Goal: Transaction & Acquisition: Purchase product/service

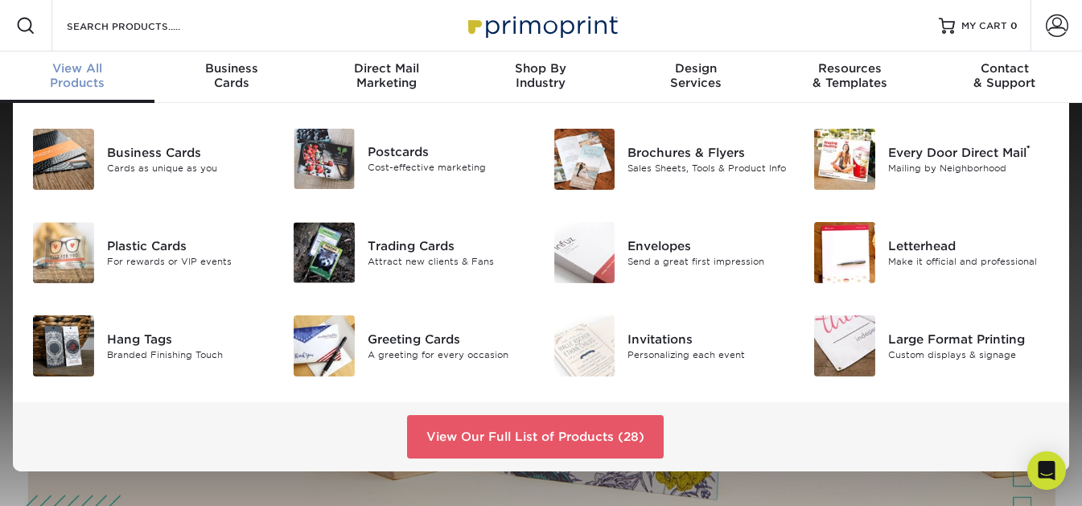
click at [86, 76] on div "View All Products" at bounding box center [77, 75] width 154 height 29
click at [79, 350] on img at bounding box center [63, 345] width 61 height 61
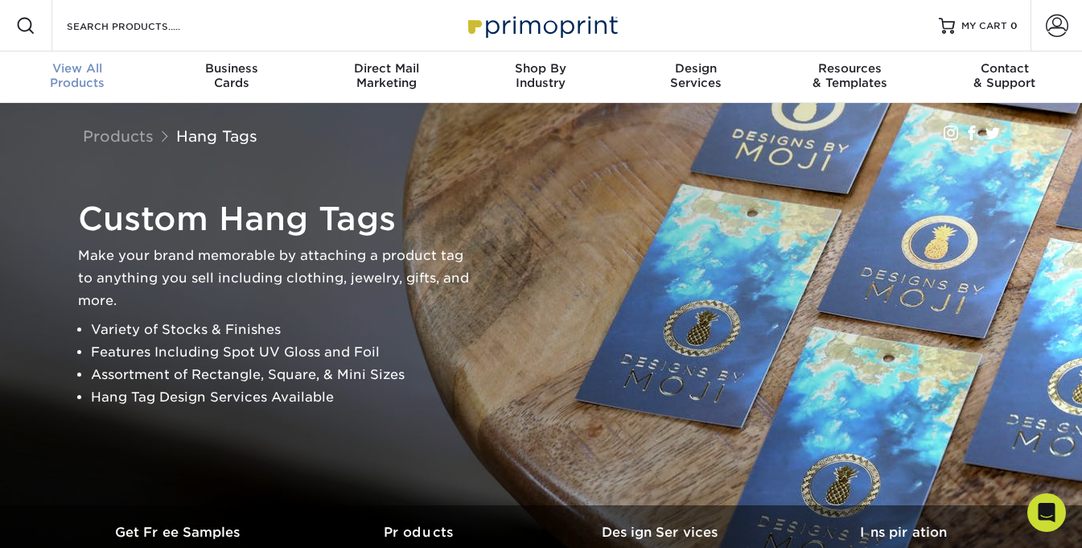
click at [92, 56] on link "View All Products" at bounding box center [77, 76] width 154 height 51
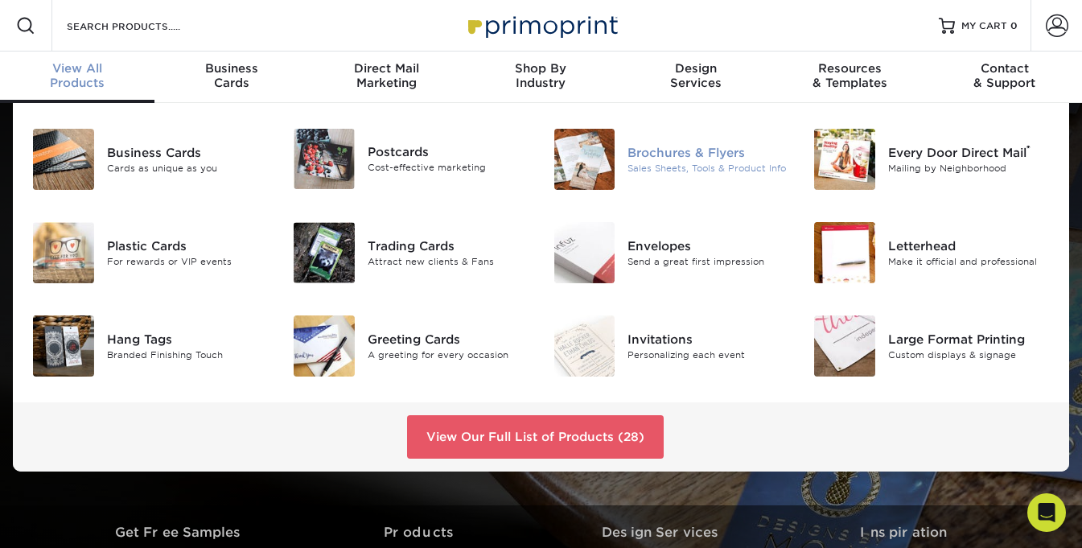
click at [669, 167] on div "Sales Sheets, Tools & Product Info" at bounding box center [709, 169] width 162 height 14
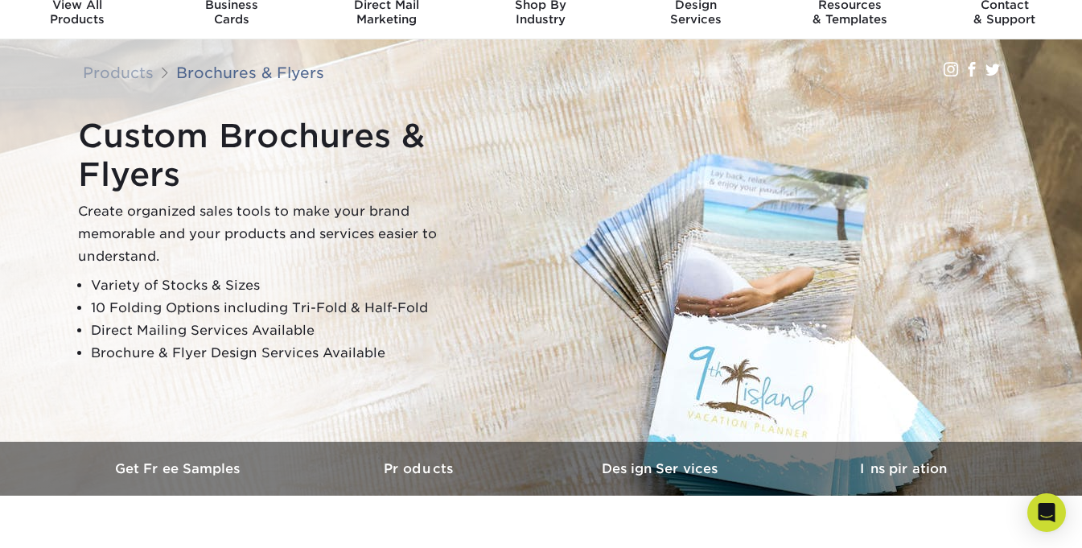
scroll to position [54, 0]
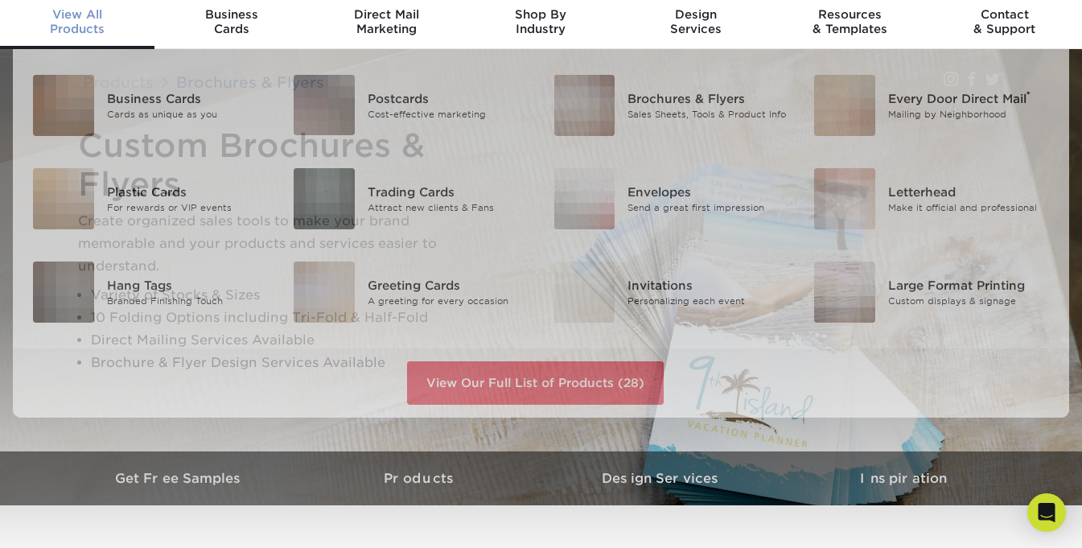
click at [89, 23] on div "View All Products" at bounding box center [77, 21] width 154 height 29
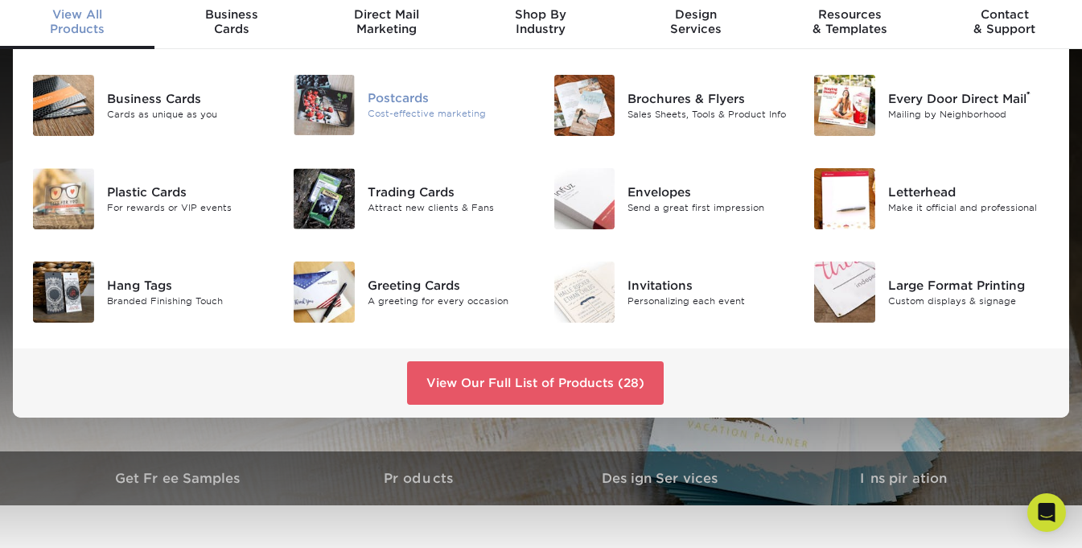
click at [360, 124] on div at bounding box center [324, 105] width 87 height 60
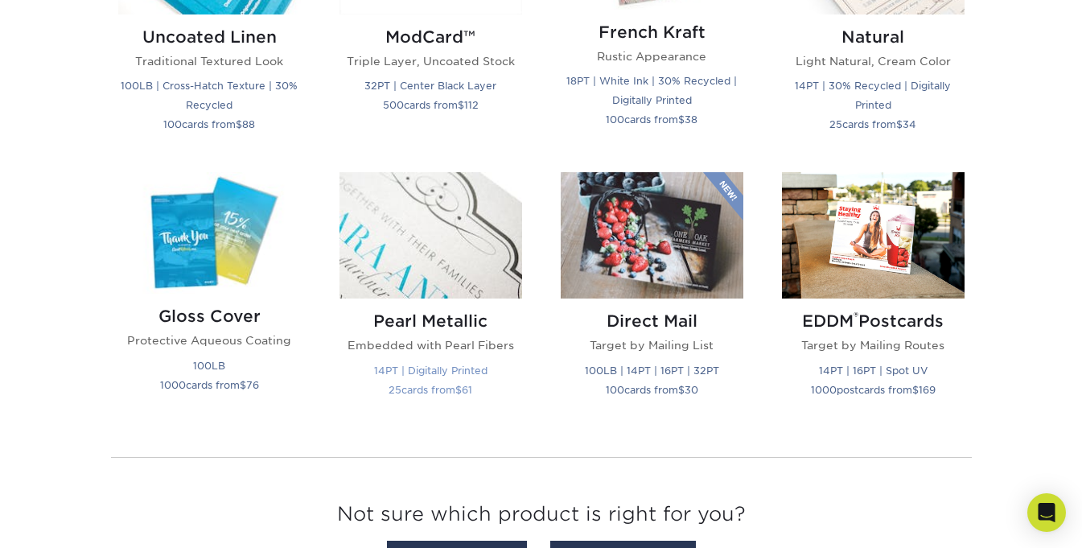
scroll to position [2092, 0]
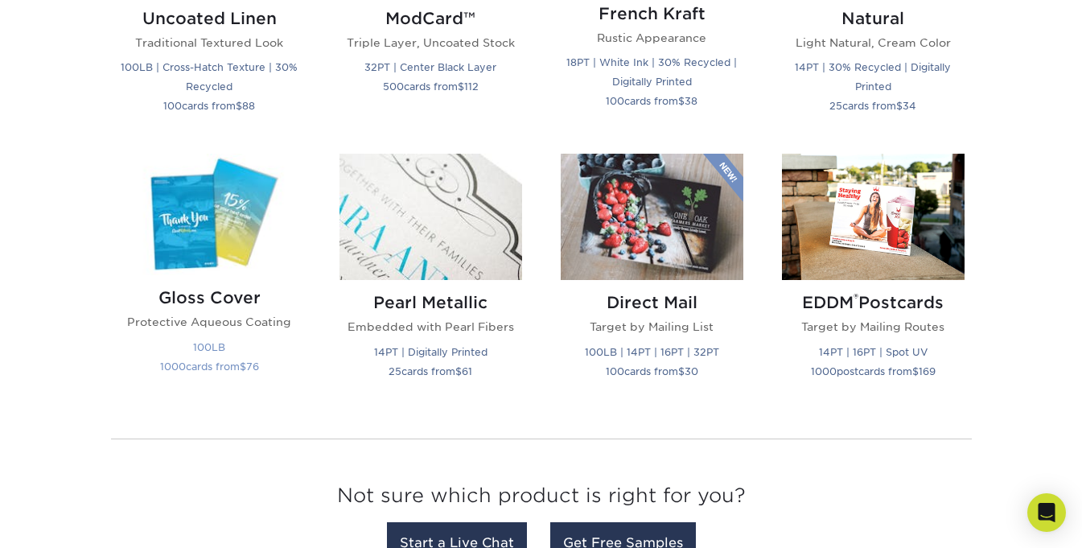
click at [249, 228] on img at bounding box center [209, 214] width 183 height 121
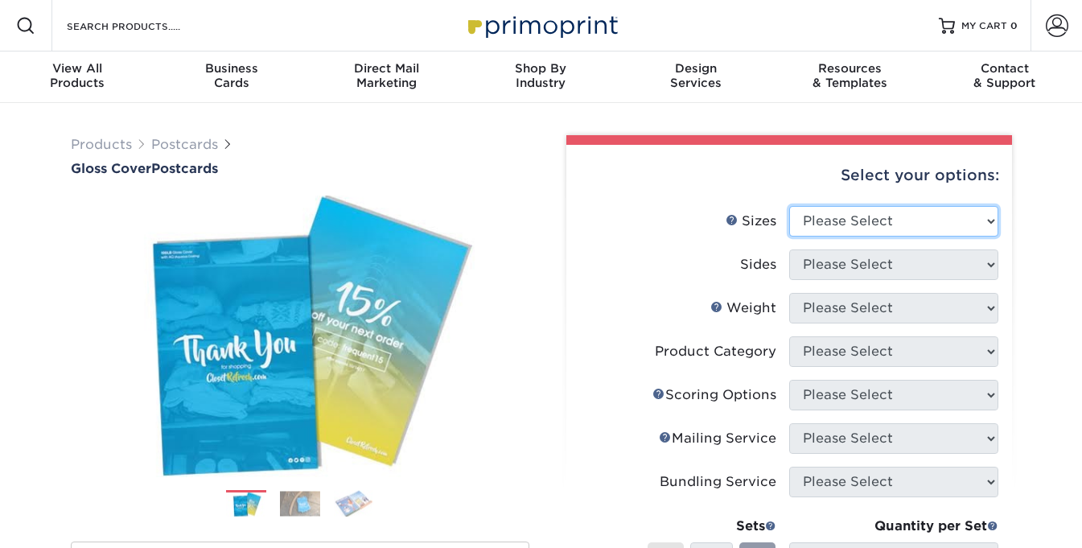
click at [856, 216] on select "Please Select 2" x 8" 3" x 4" 3" x 5" 3.5" x 8.5" 4" x 6" 4" x 9" 4.25" x 5.5" …" at bounding box center [893, 221] width 209 height 31
click at [521, 261] on img at bounding box center [300, 336] width 459 height 306
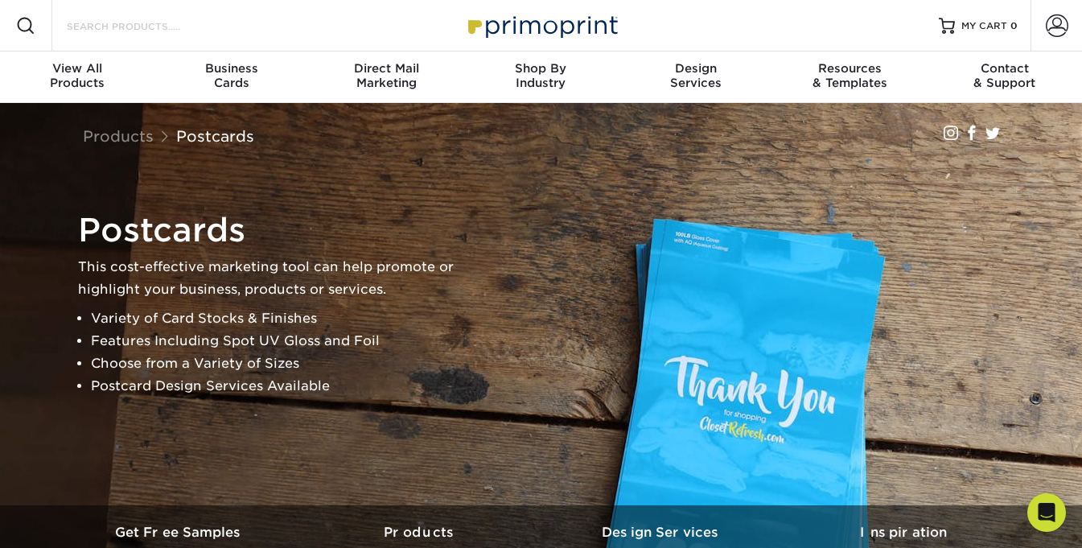
click at [74, 30] on input "Search Products" at bounding box center [143, 25] width 157 height 19
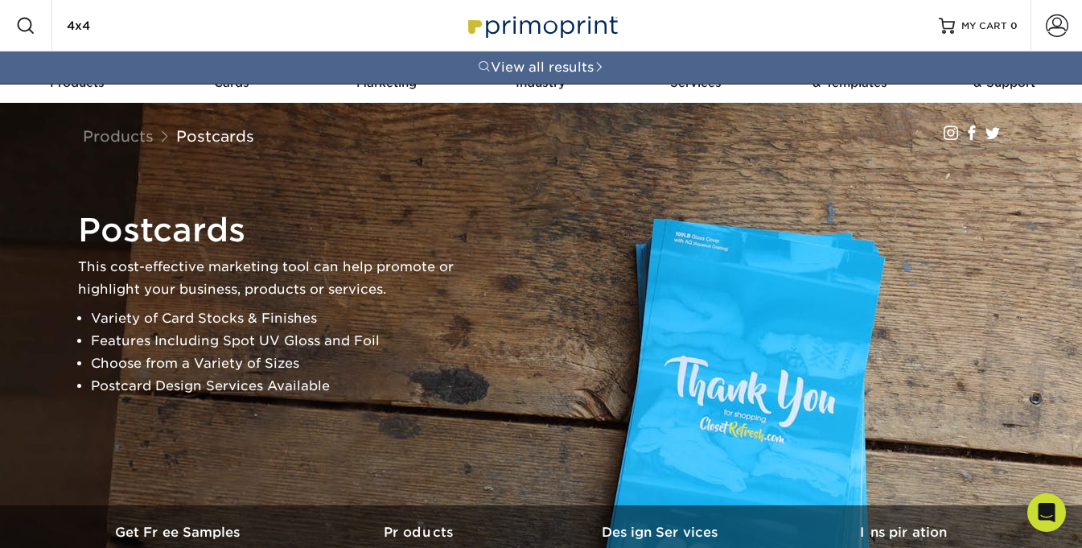
type input "4x4"
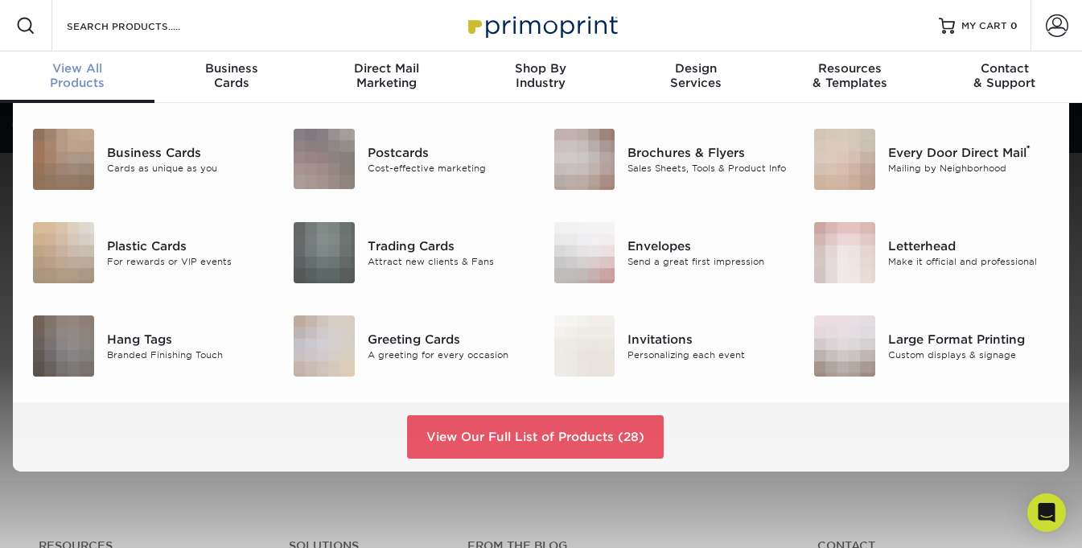
click at [83, 72] on span "View All" at bounding box center [77, 68] width 154 height 14
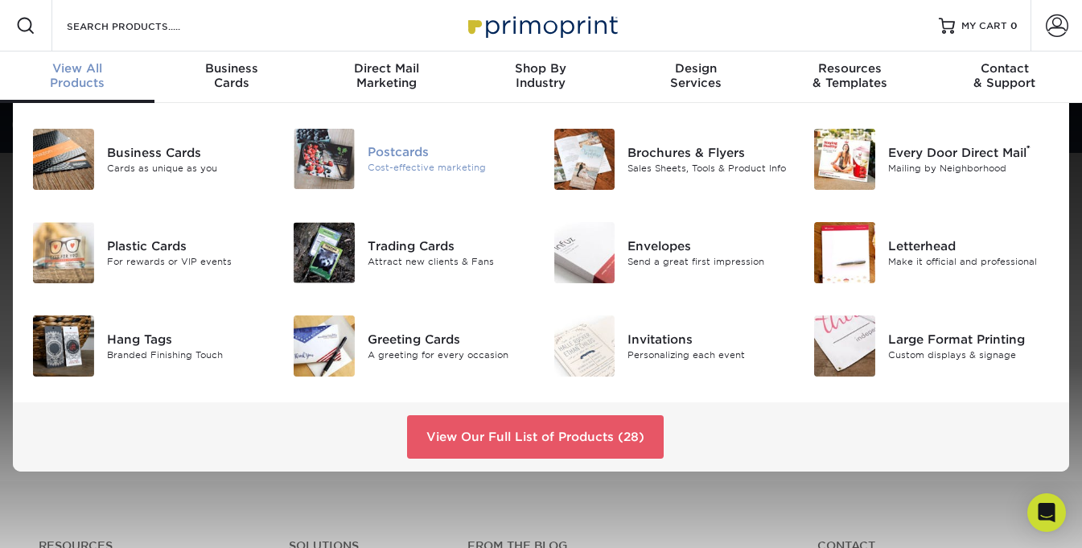
click at [347, 175] on img at bounding box center [324, 159] width 61 height 60
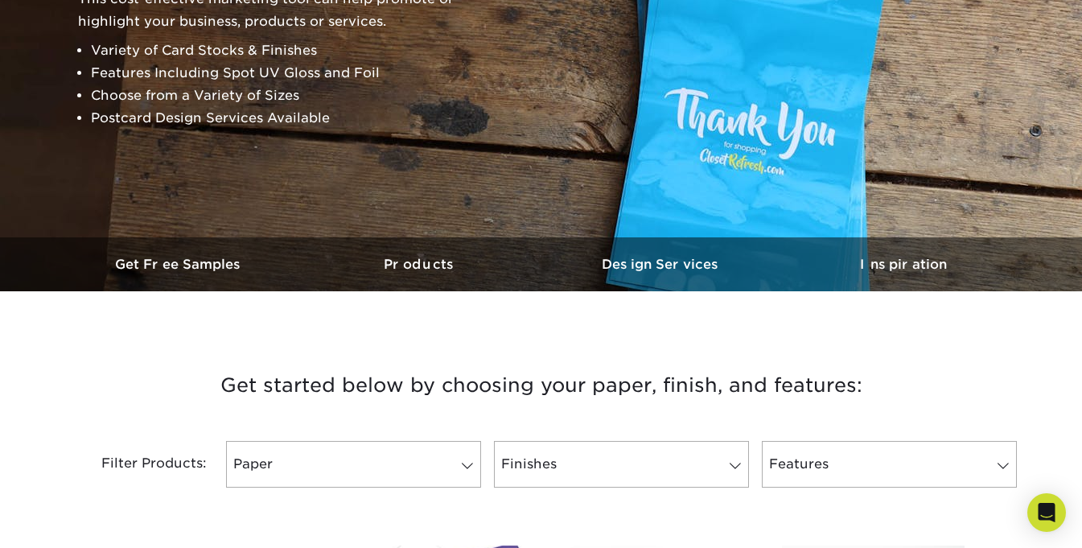
scroll to position [537, 0]
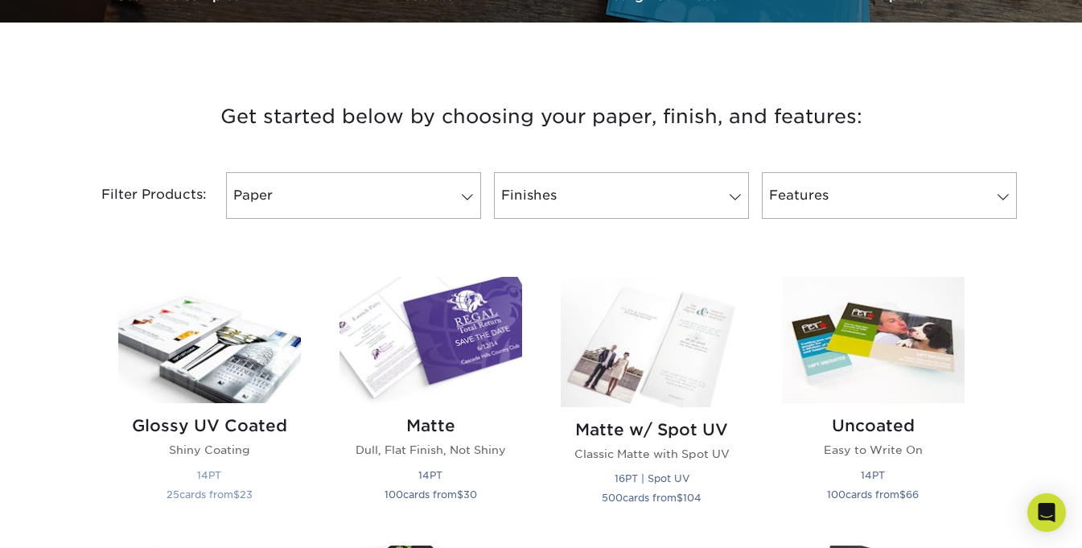
click at [202, 323] on img at bounding box center [209, 340] width 183 height 126
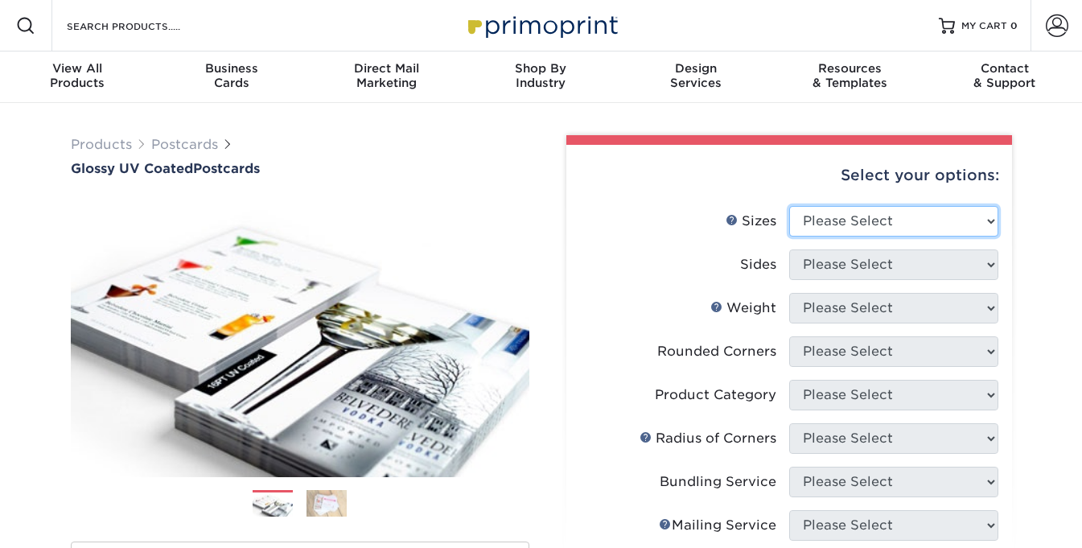
click at [813, 230] on select "Please Select 1.5" x 7" 2" x 4" 2" x 6" 2" x 7" 2" x 8" 2.12" x 5.5" 2.12" x 5.…" at bounding box center [893, 221] width 209 height 31
select select "4.00x4.00"
click at [789, 206] on select "Please Select 1.5" x 7" 2" x 4" 2" x 6" 2" x 7" 2" x 8" 2.12" x 5.5" 2.12" x 5.…" at bounding box center [893, 221] width 209 height 31
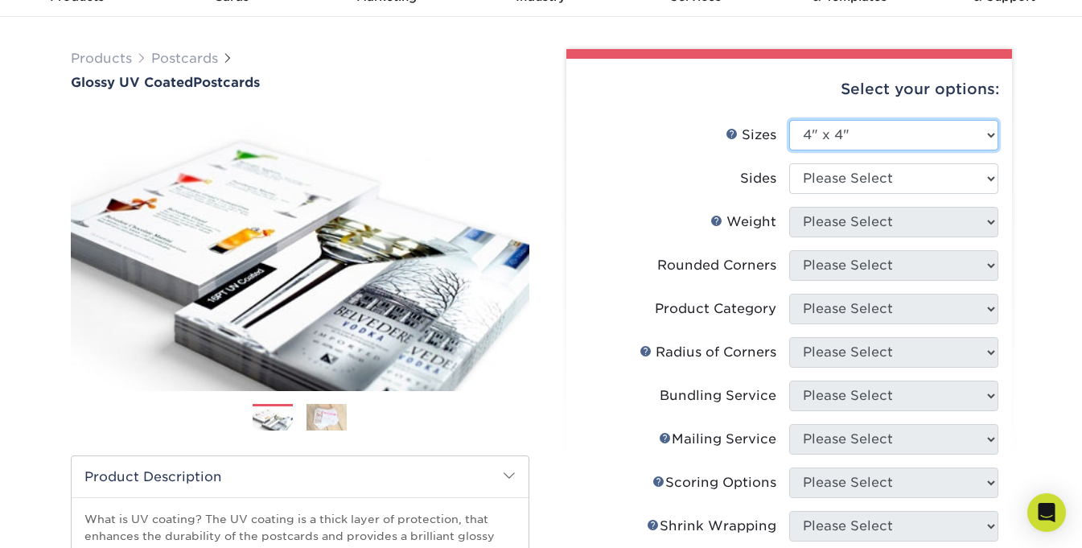
scroll to position [107, 0]
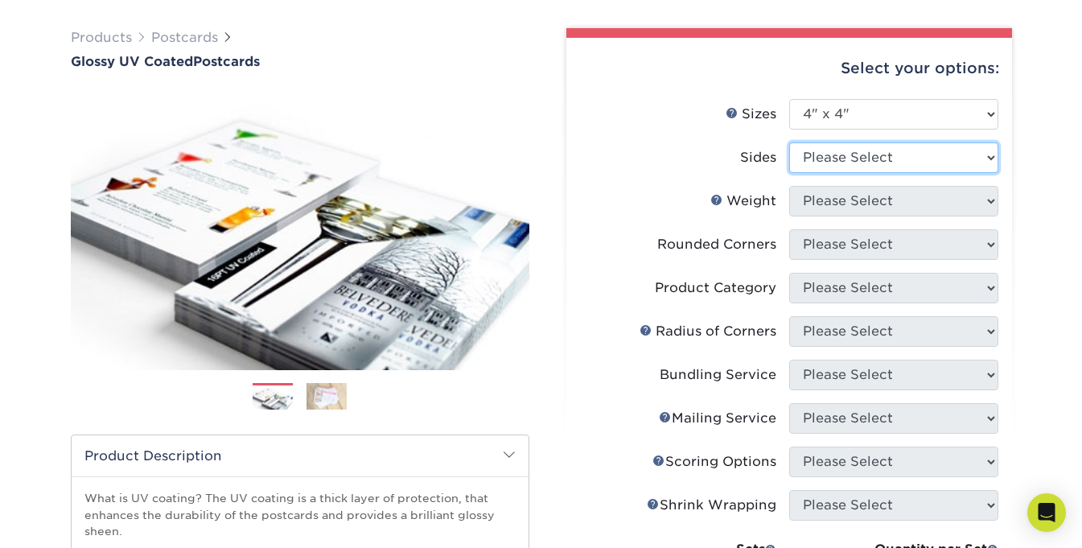
click at [879, 159] on select "Please Select Print Both Sides Print Front Only" at bounding box center [893, 157] width 209 height 31
select select "13abbda7-1d64-4f25-8bb2-c179b224825d"
click at [789, 142] on select "Please Select Print Both Sides Print Front Only" at bounding box center [893, 157] width 209 height 31
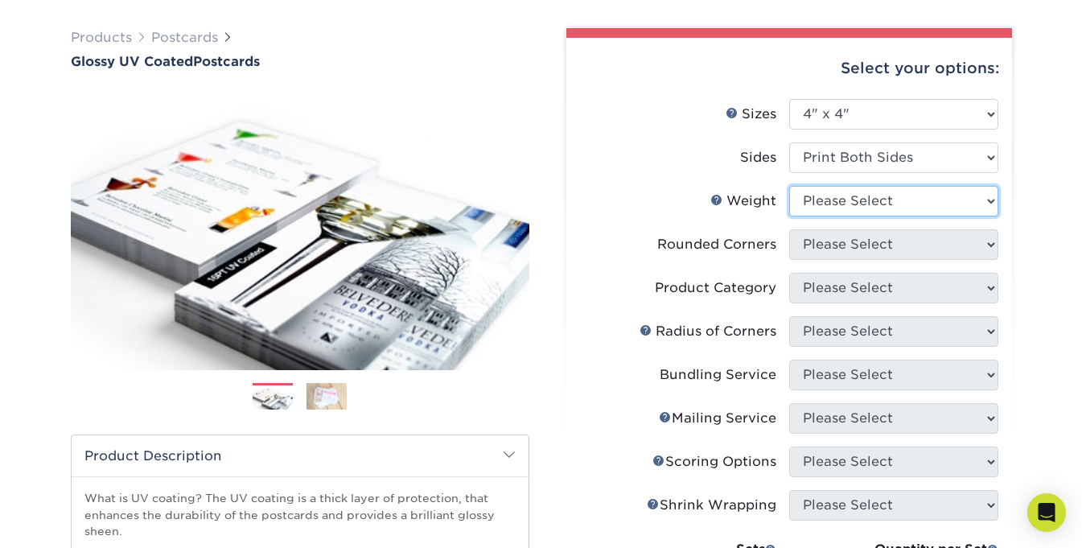
click at [839, 198] on select "Please Select 16PT 18PT C1S 14PT" at bounding box center [893, 201] width 209 height 31
click at [789, 186] on select "Please Select 16PT 18PT C1S 14PT" at bounding box center [893, 201] width 209 height 31
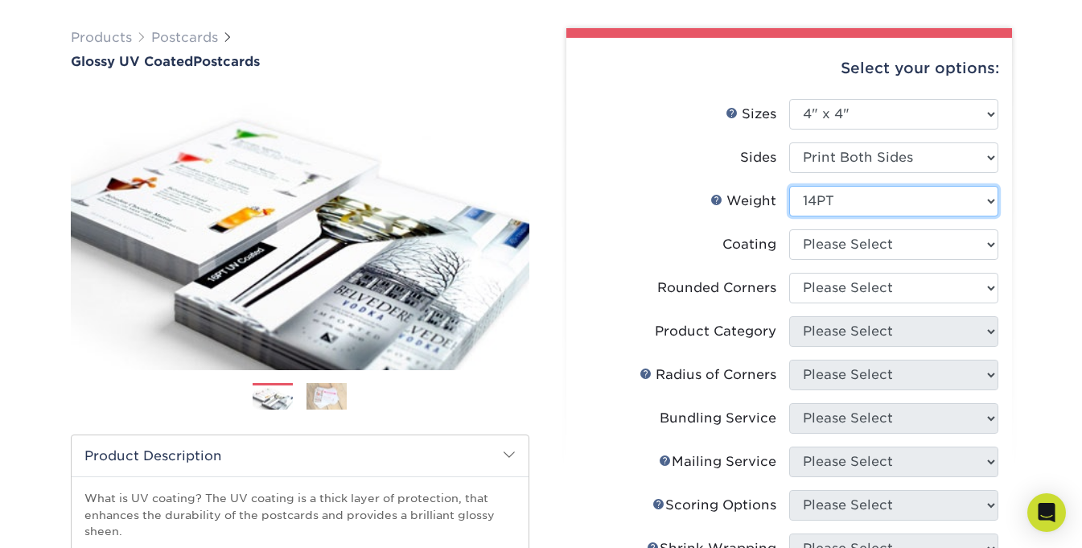
drag, startPoint x: 871, startPoint y: 203, endPoint x: 861, endPoint y: 200, distance: 10.0
click at [871, 203] on select "Please Select 16PT 18PT C1S 14PT" at bounding box center [893, 201] width 209 height 31
click at [789, 186] on select "Please Select 16PT 18PT C1S 14PT" at bounding box center [893, 201] width 209 height 31
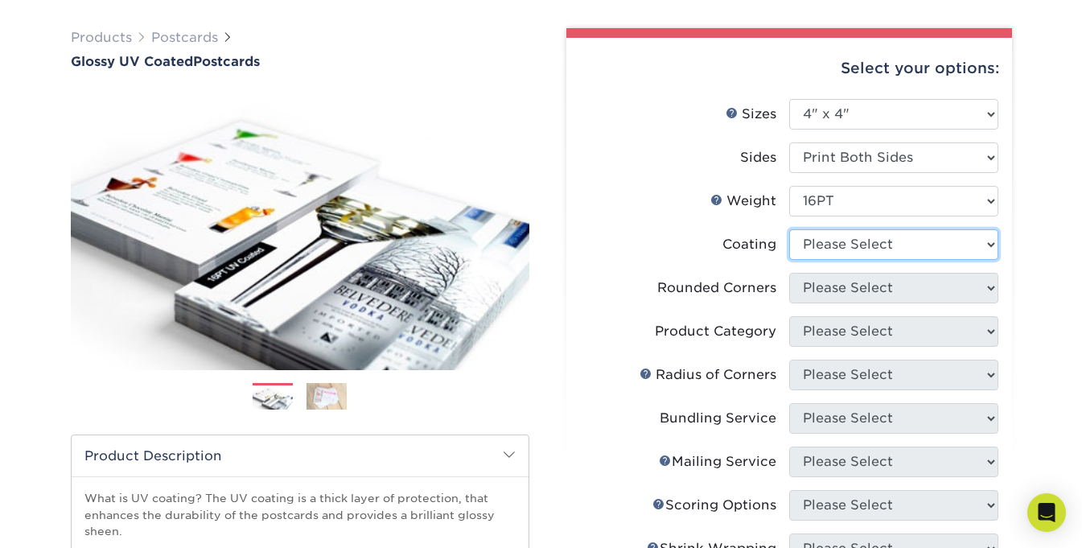
click at [817, 249] on select at bounding box center [893, 244] width 209 height 31
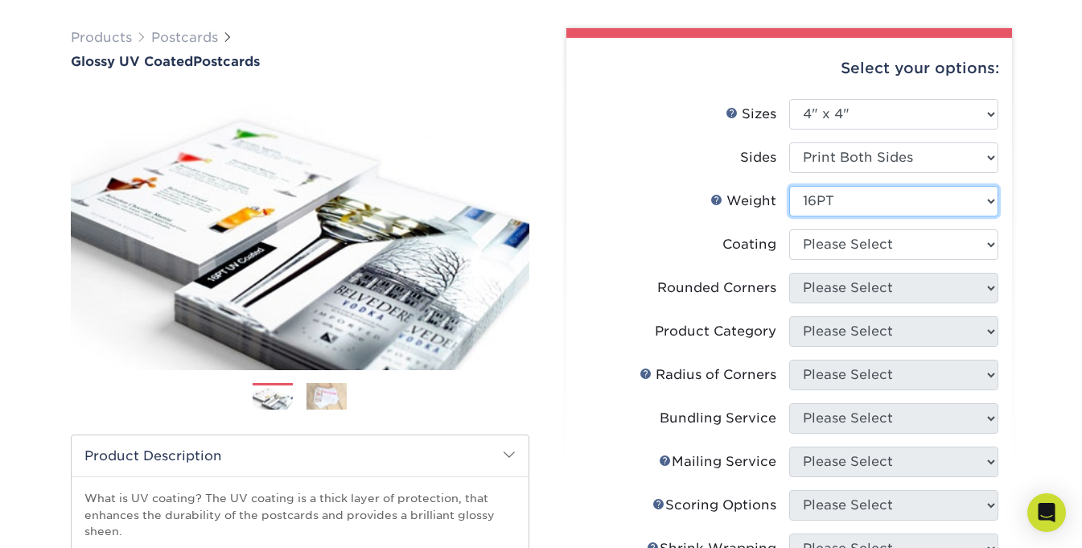
drag, startPoint x: 823, startPoint y: 201, endPoint x: 822, endPoint y: 215, distance: 13.7
click at [823, 201] on select "Please Select 16PT 18PT C1S 14PT" at bounding box center [893, 201] width 209 height 31
select select "14PT"
click at [789, 186] on select "Please Select 16PT 18PT C1S 14PT" at bounding box center [893, 201] width 209 height 31
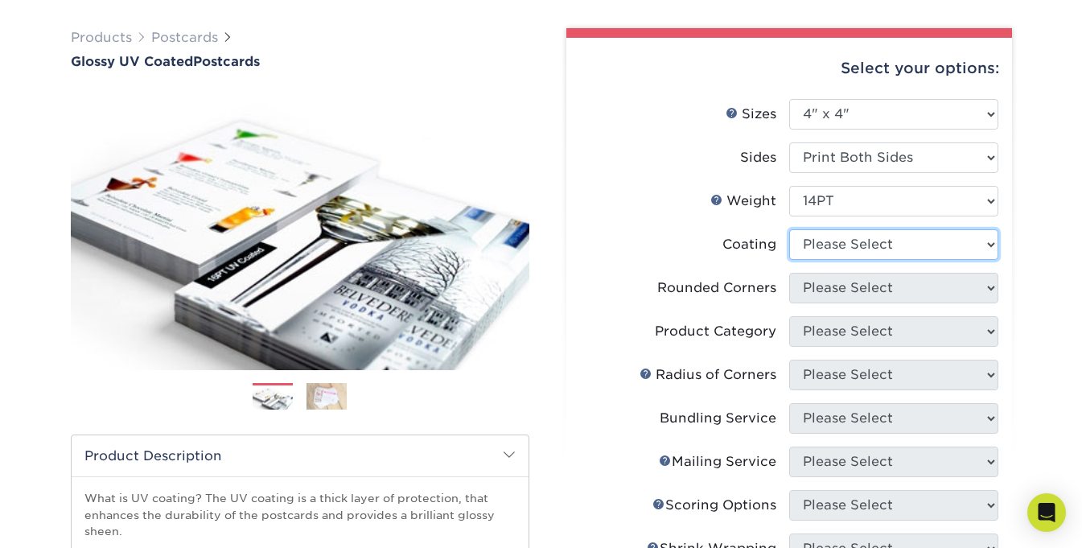
click at [812, 248] on select at bounding box center [893, 244] width 209 height 31
select select "ae367451-b2b8-45df-a344-0f05b6a12993"
click at [789, 229] on select at bounding box center [893, 244] width 209 height 31
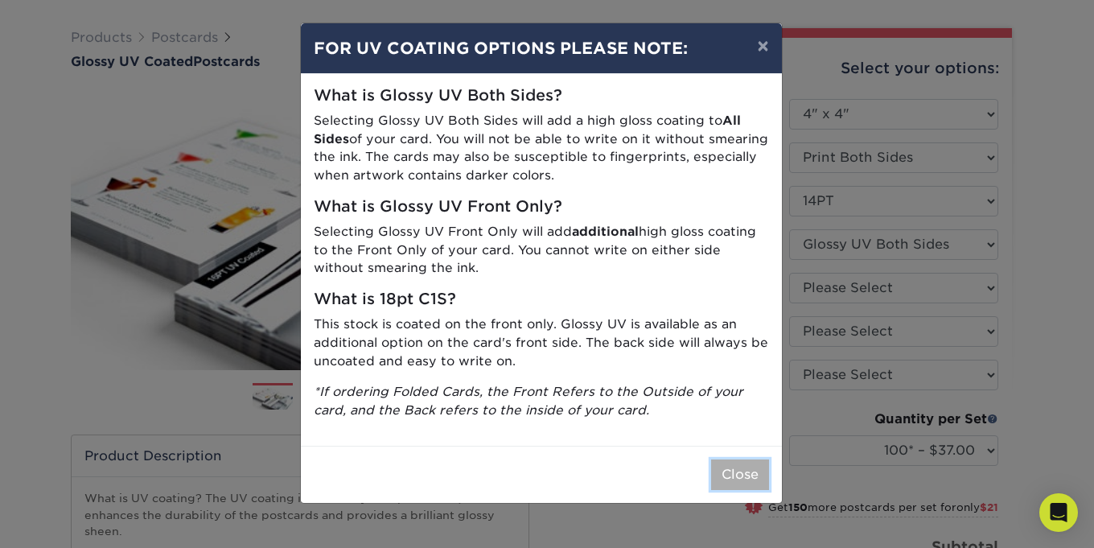
click at [748, 467] on button "Close" at bounding box center [740, 474] width 58 height 31
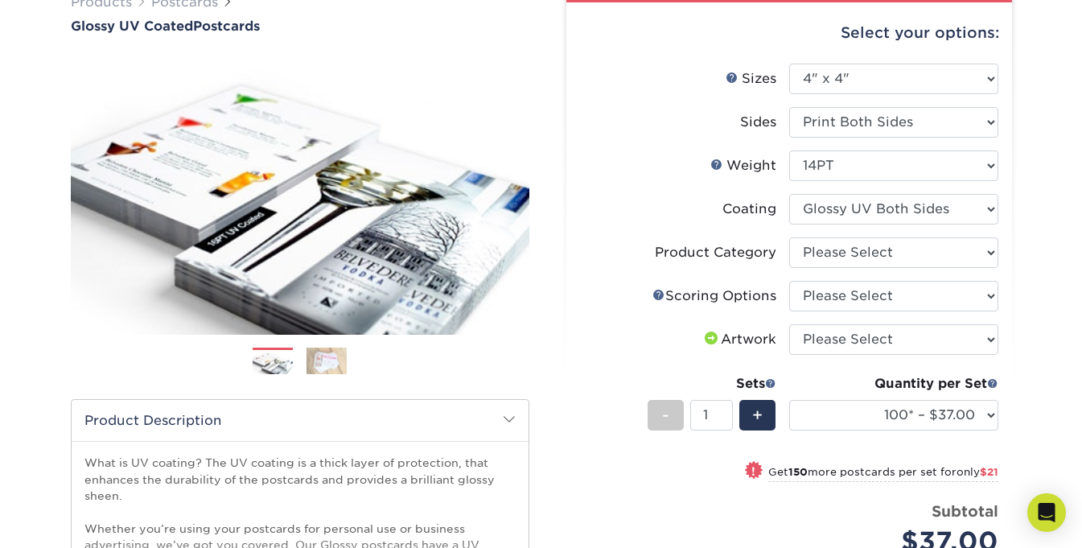
scroll to position [161, 0]
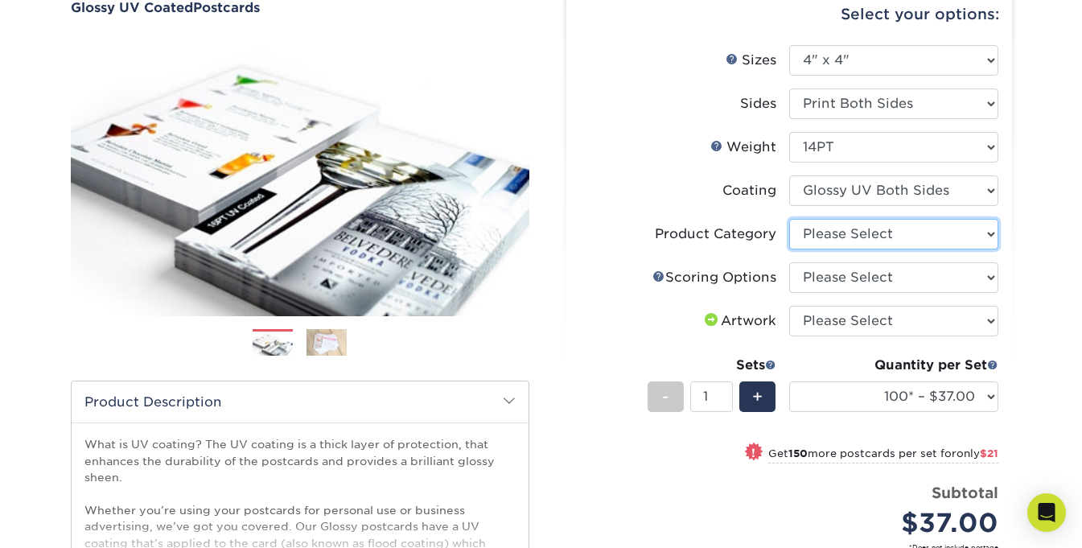
click at [831, 241] on select "Please Select Postcards" at bounding box center [893, 234] width 209 height 31
select select "9b7272e0-d6c8-4c3c-8e97-d3a1bcdab858"
click at [789, 219] on select "Please Select Postcards" at bounding box center [893, 234] width 209 height 31
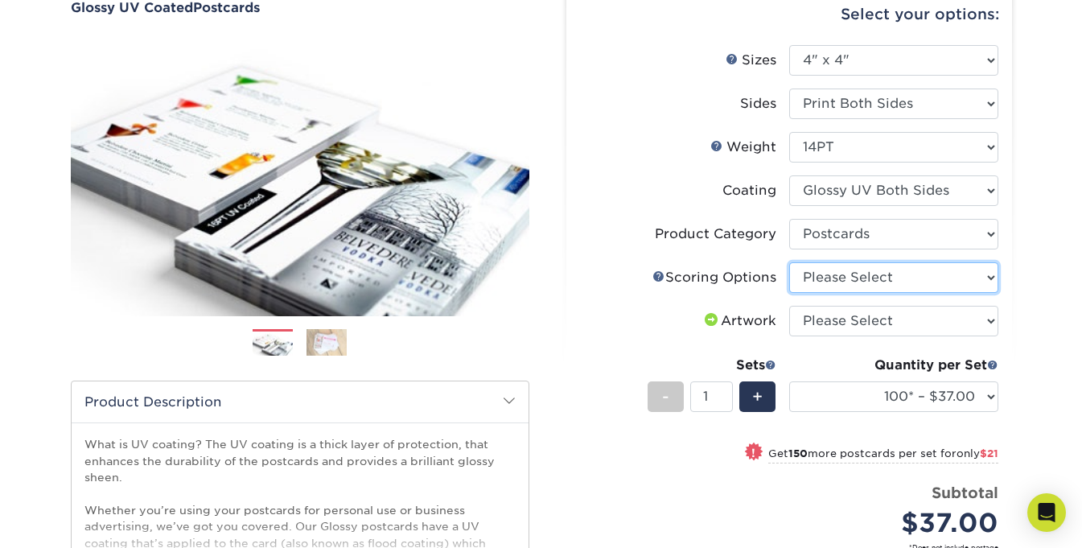
click at [825, 266] on select "Please Select No Scoring One Score" at bounding box center [893, 277] width 209 height 31
click at [656, 274] on link "Scoring Help" at bounding box center [659, 276] width 13 height 13
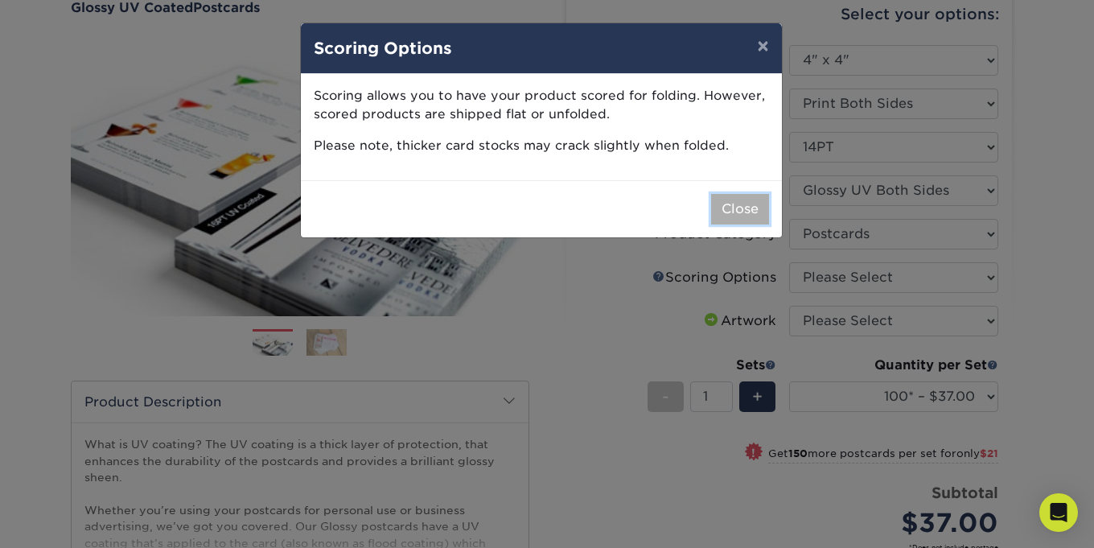
click at [766, 216] on button "Close" at bounding box center [740, 209] width 58 height 31
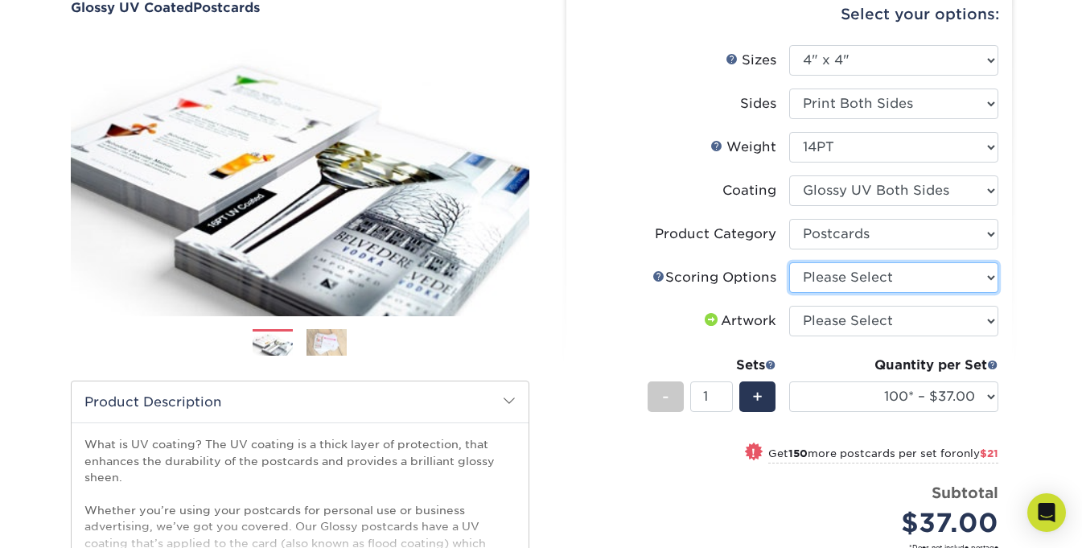
click at [807, 274] on select "Please Select No Scoring One Score" at bounding box center [893, 277] width 209 height 31
select select "16ebe401-5398-422d-8cb0-f3adbb82deb5"
click at [789, 262] on select "Please Select No Scoring One Score" at bounding box center [893, 277] width 209 height 31
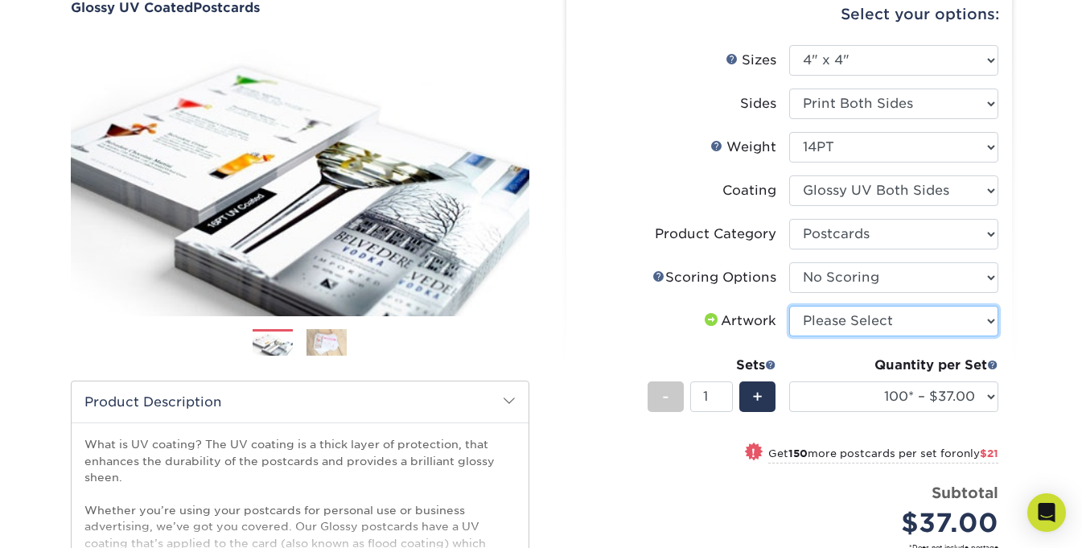
click at [810, 317] on select "Please Select I will upload files I need a design - $150" at bounding box center [893, 321] width 209 height 31
select select "upload"
click at [789, 306] on select "Please Select I will upload files I need a design - $150" at bounding box center [893, 321] width 209 height 31
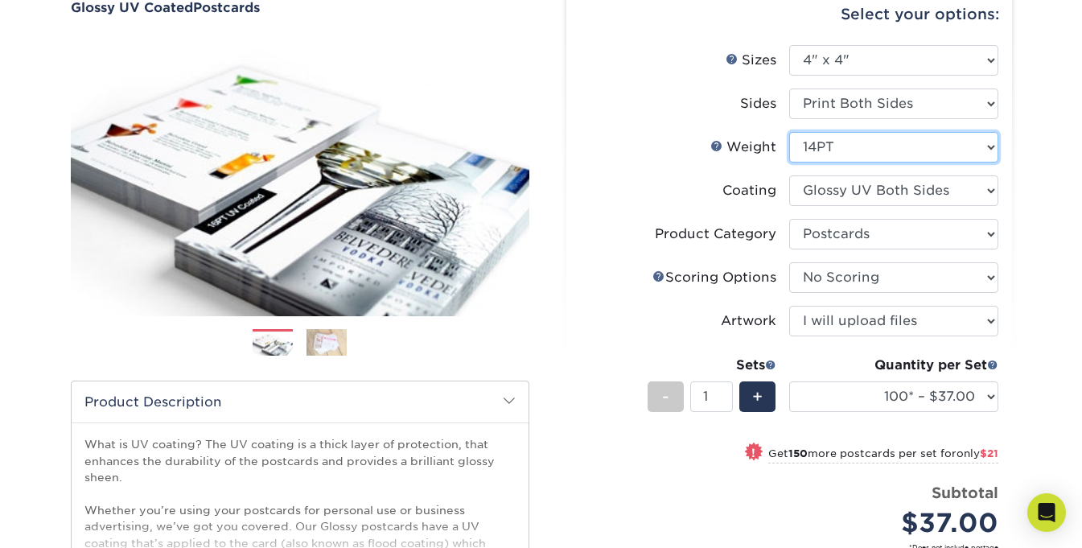
click at [833, 150] on select "Please Select 16PT 18PT C1S 14PT" at bounding box center [893, 147] width 209 height 31
click at [789, 132] on select "Please Select 16PT 18PT C1S 14PT" at bounding box center [893, 147] width 209 height 31
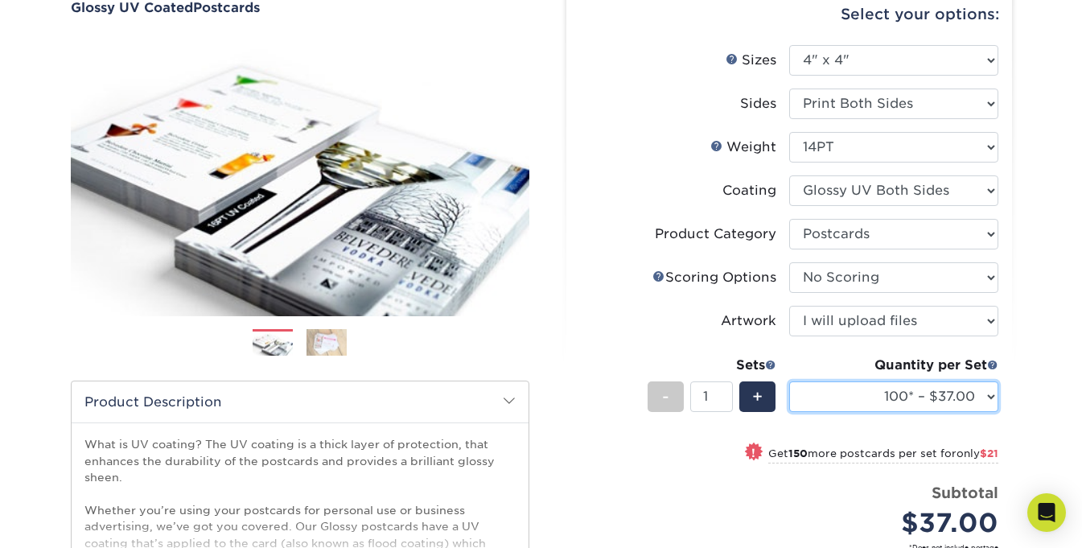
click at [947, 402] on select "100* – $37.00 250* – $58.00 500 – $78.00 1000 – $89.00 2500 – $144.00 5000 – $2…" at bounding box center [893, 396] width 209 height 31
select select "250* – $58.00"
click at [789, 381] on select "100* – $37.00 250* – $58.00 500 – $78.00 1000 – $89.00 2500 – $144.00 5000 – $2…" at bounding box center [893, 396] width 209 height 31
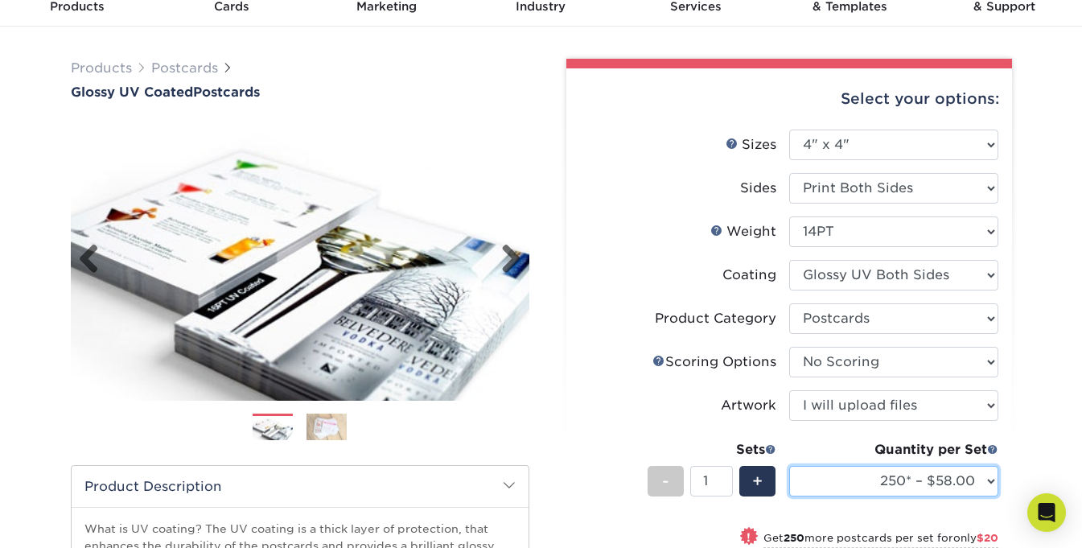
scroll to position [0, 0]
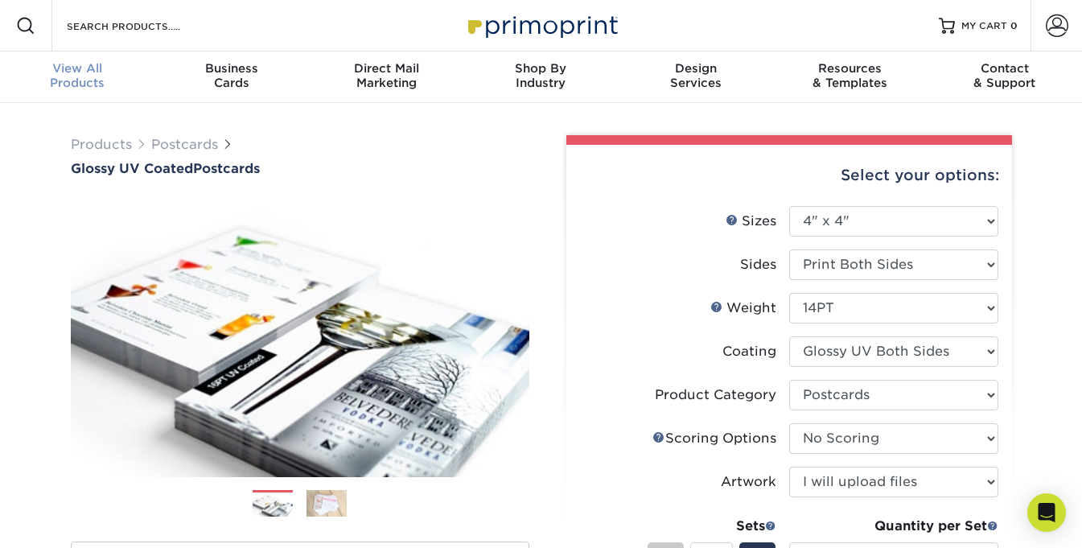
click at [72, 77] on div "View All Products" at bounding box center [77, 75] width 154 height 29
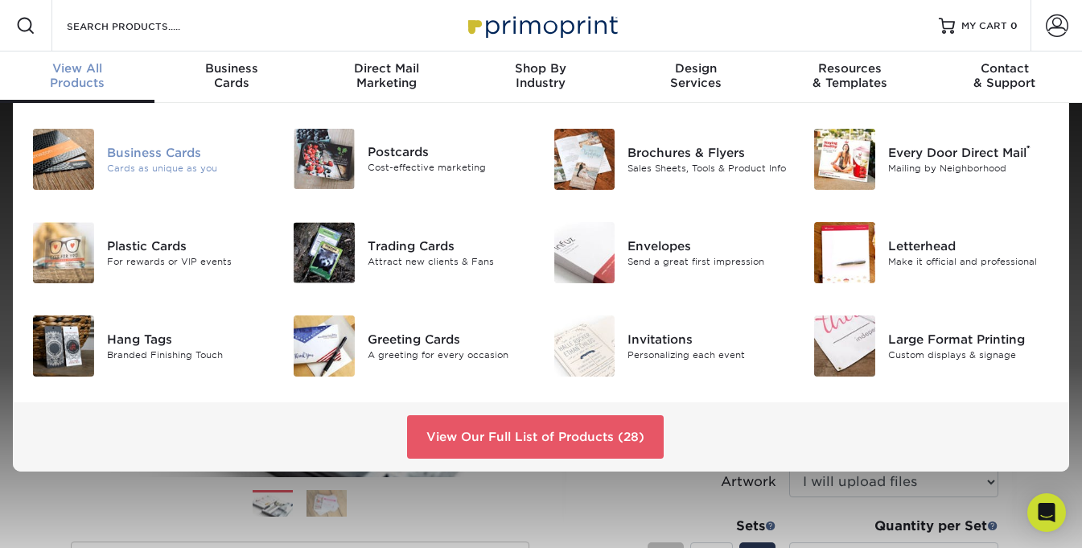
click at [178, 165] on div "Cards as unique as you" at bounding box center [188, 169] width 162 height 14
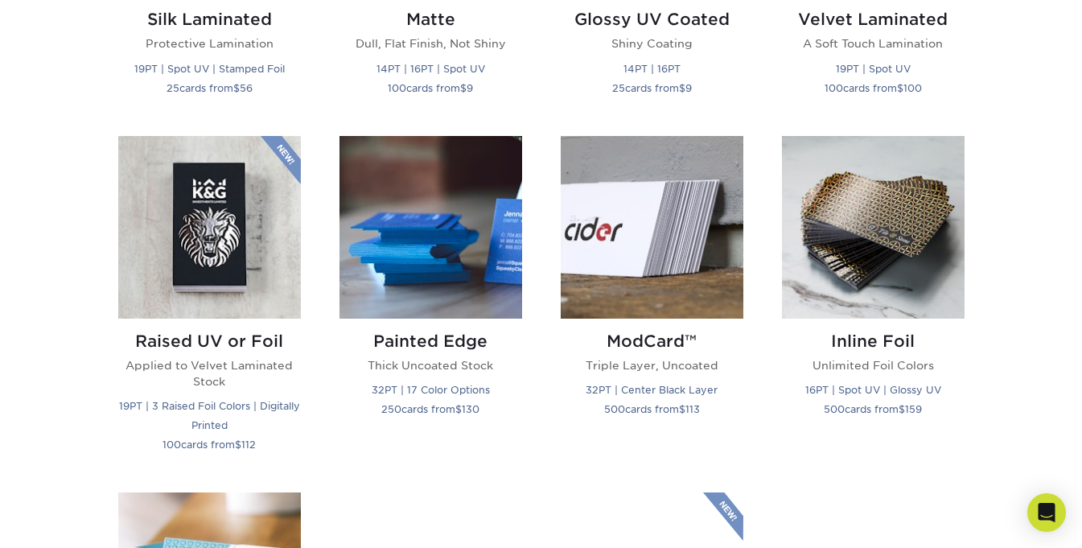
scroll to position [1019, 0]
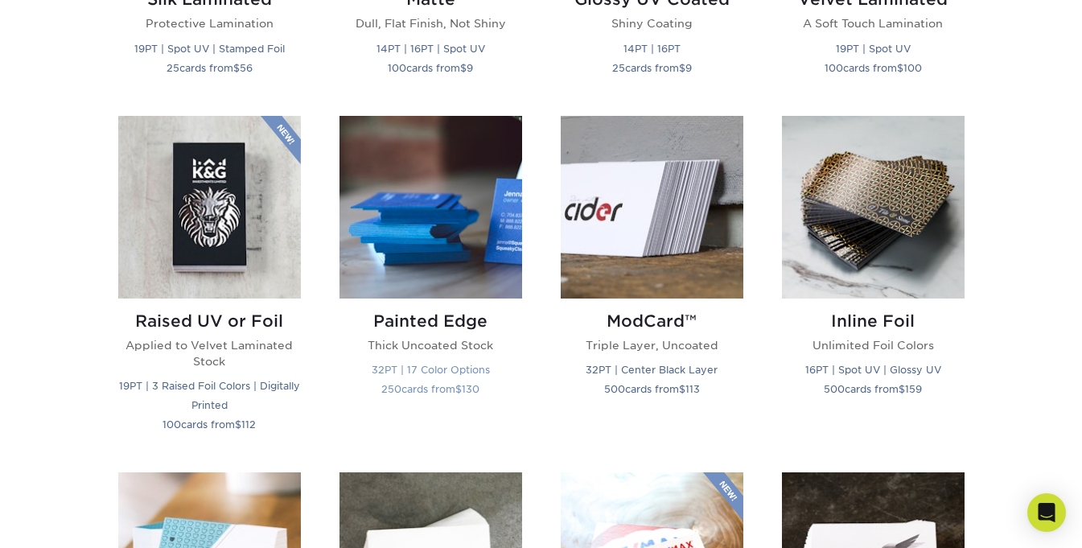
click at [444, 227] on img at bounding box center [431, 207] width 183 height 183
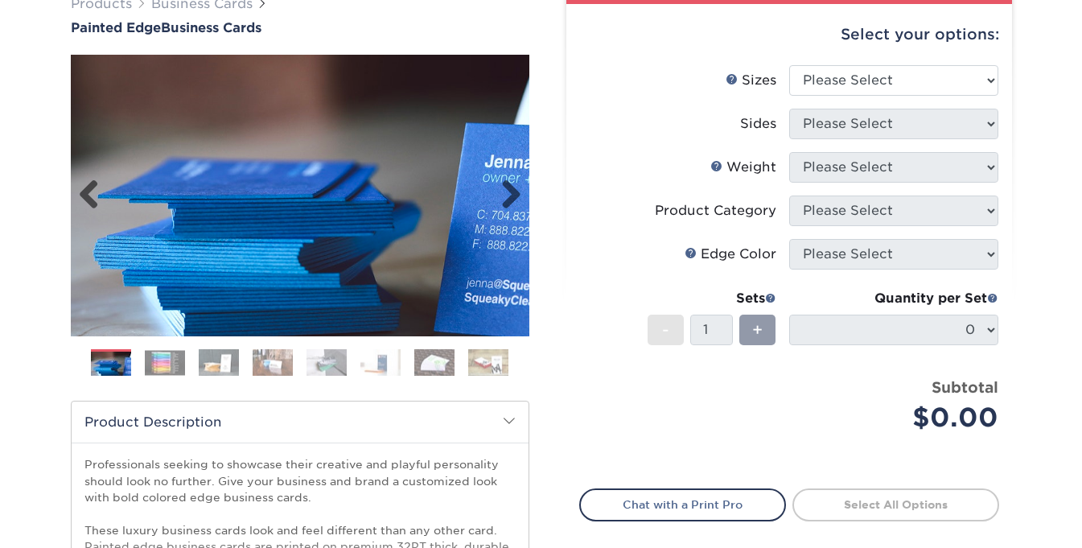
scroll to position [161, 0]
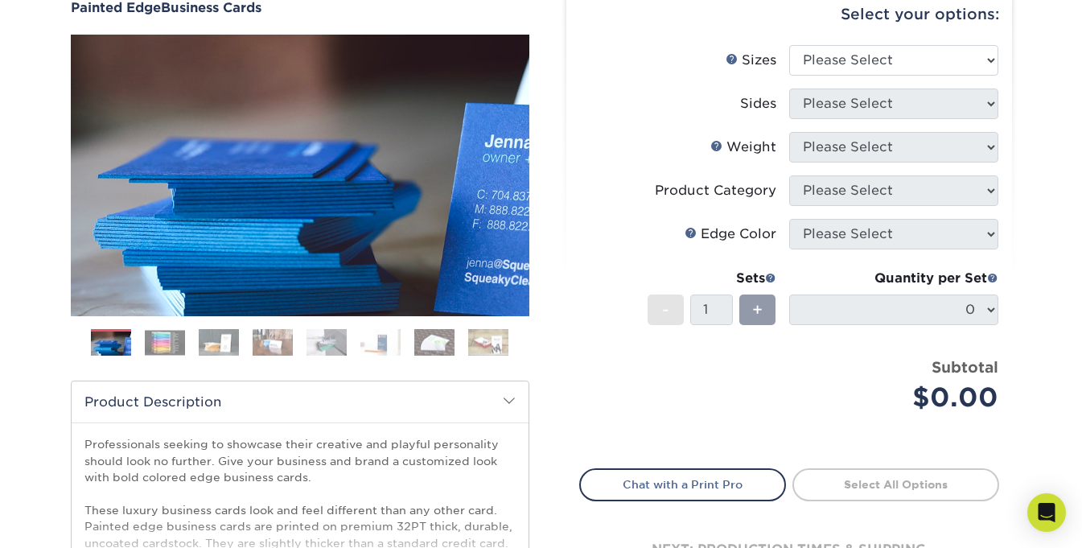
click at [174, 340] on img at bounding box center [165, 342] width 40 height 25
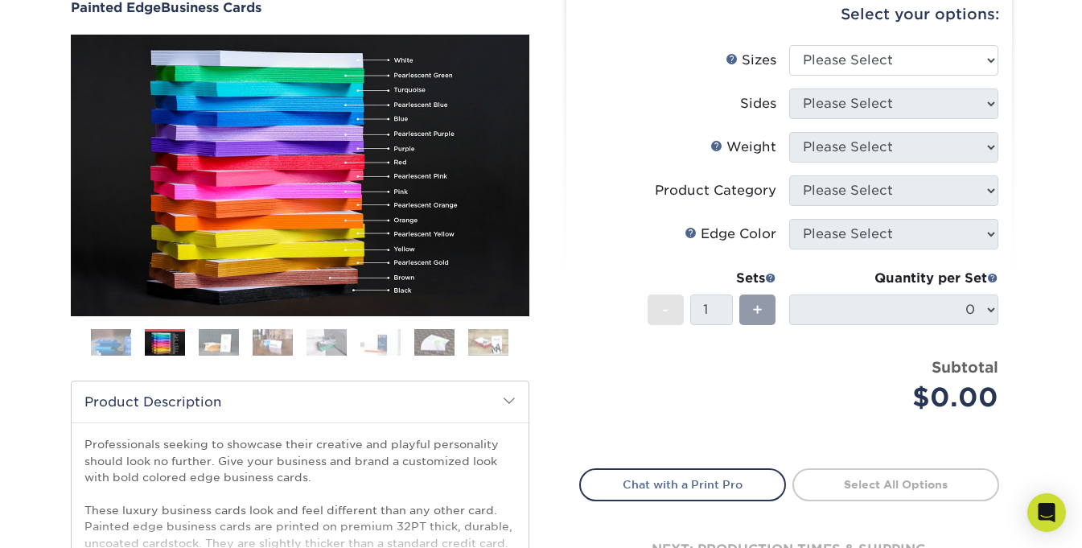
click at [111, 336] on img at bounding box center [111, 343] width 40 height 40
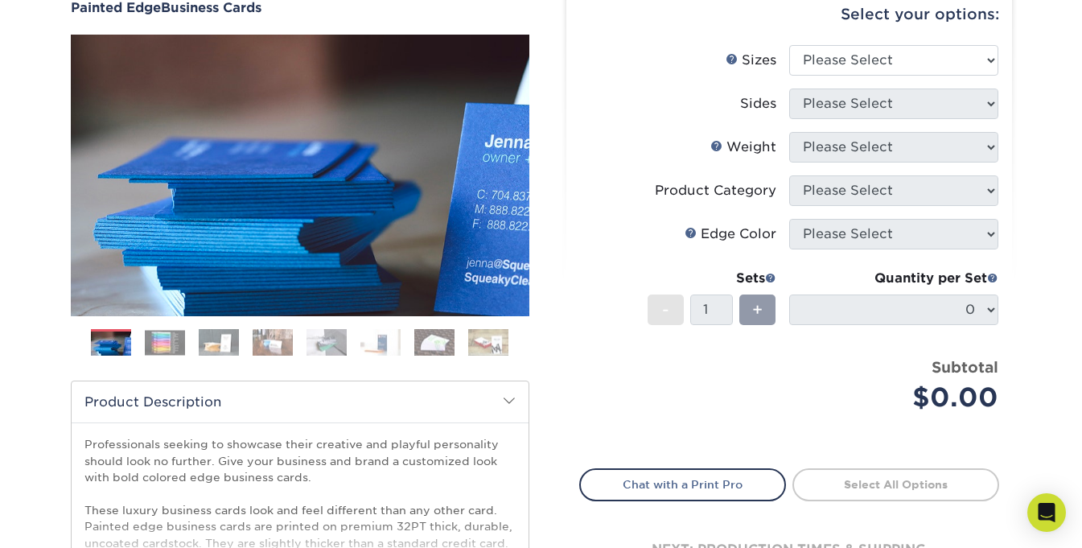
click at [168, 342] on img at bounding box center [165, 342] width 40 height 25
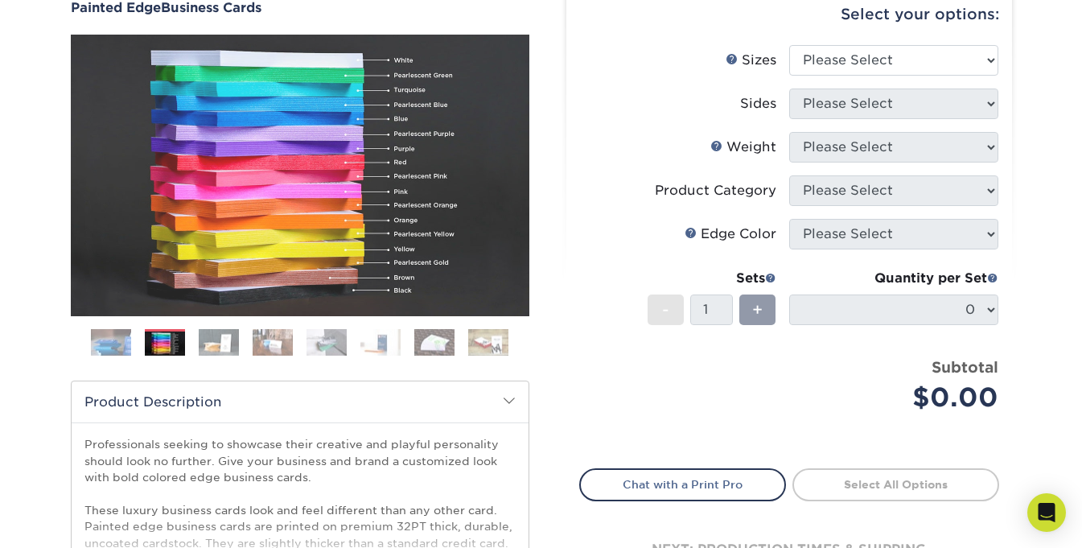
click at [253, 336] on img at bounding box center [273, 342] width 40 height 28
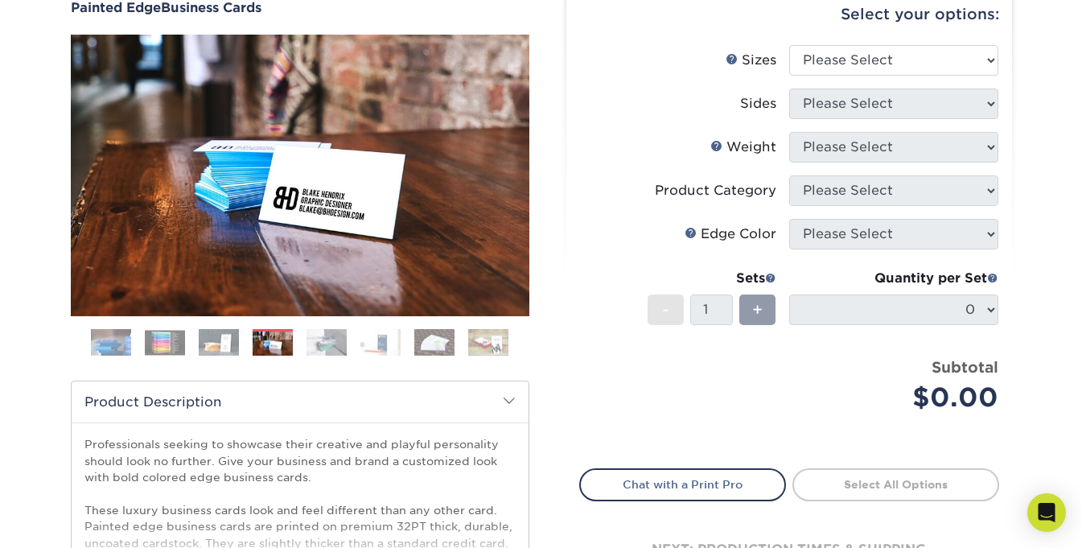
click at [216, 346] on img at bounding box center [219, 342] width 40 height 28
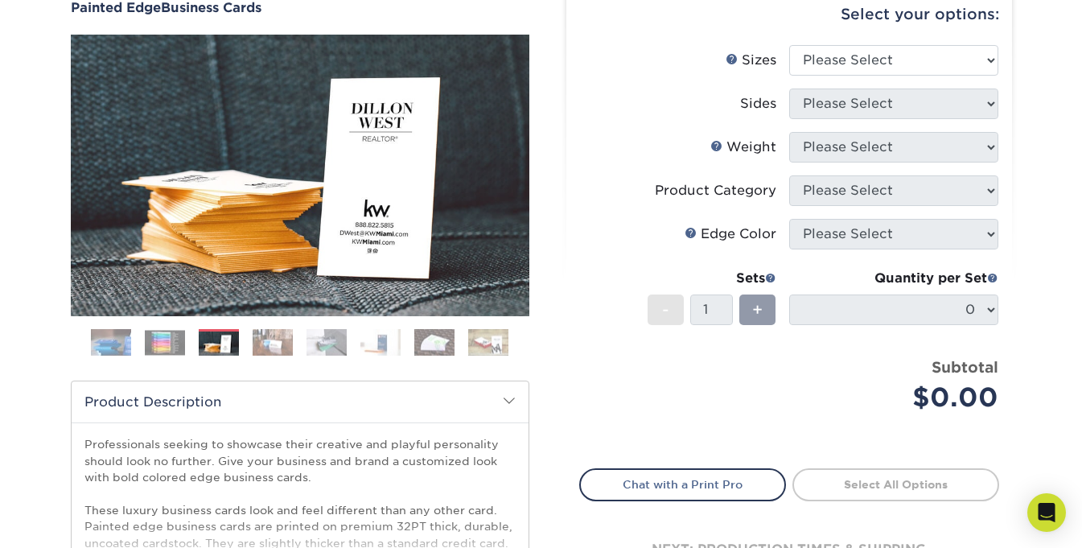
click at [373, 342] on img at bounding box center [380, 342] width 40 height 28
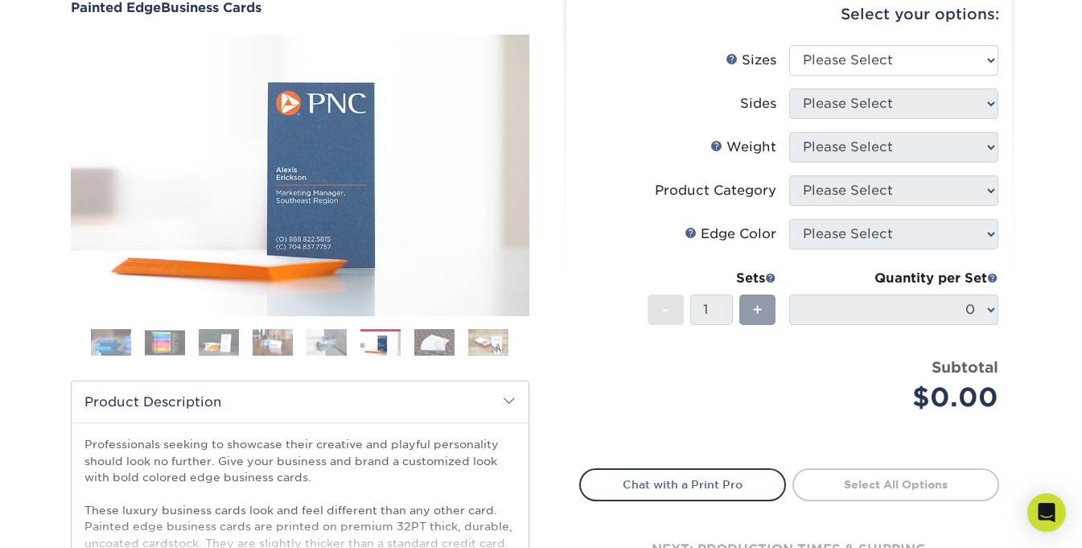
click at [434, 344] on img at bounding box center [434, 342] width 40 height 28
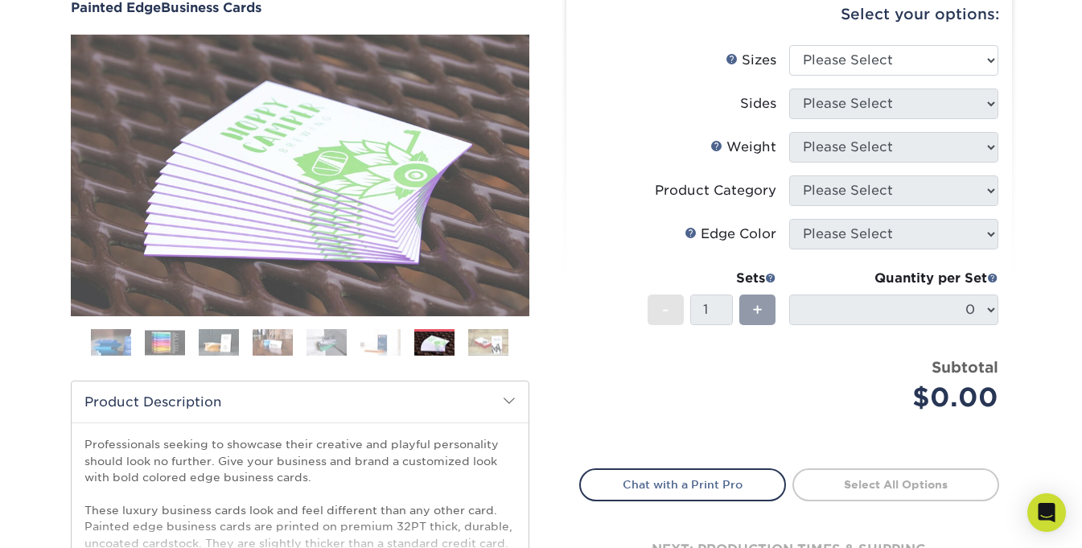
click at [492, 347] on img at bounding box center [488, 342] width 40 height 28
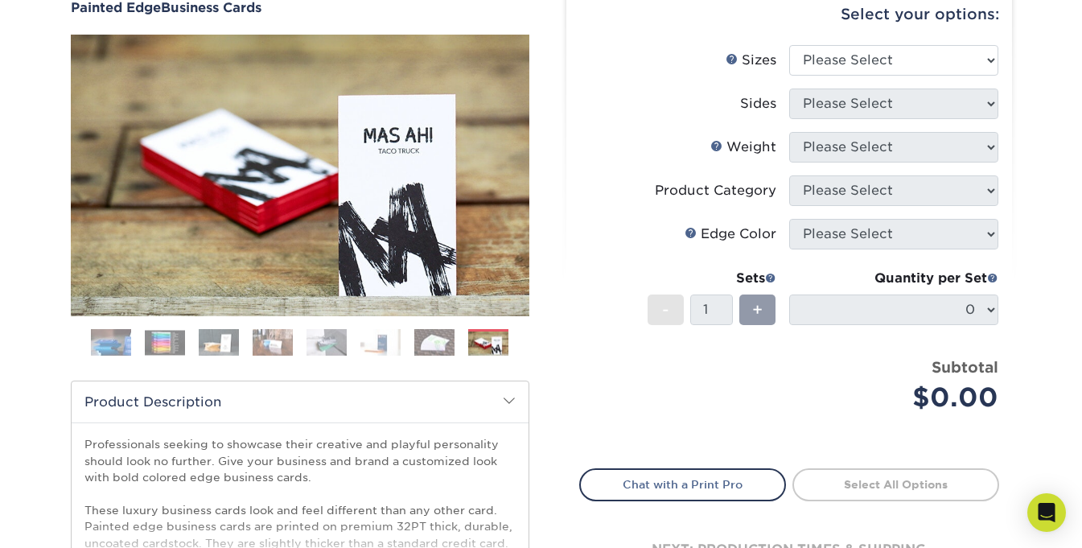
click at [69, 340] on div "Products Business Cards Painted Edge Business Cards Previous Next" at bounding box center [300, 355] width 483 height 763
click at [145, 344] on img at bounding box center [165, 342] width 40 height 25
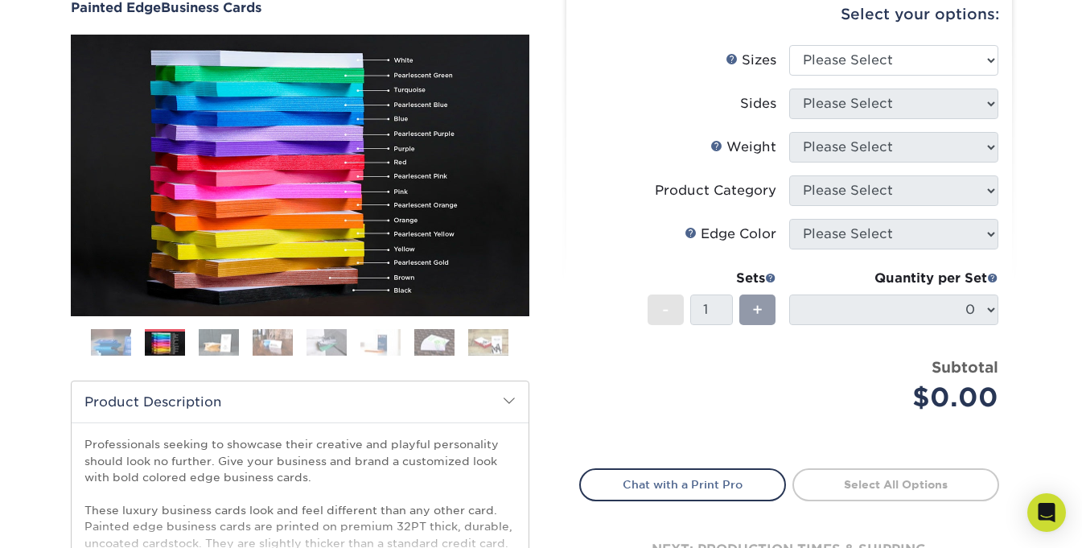
scroll to position [429, 0]
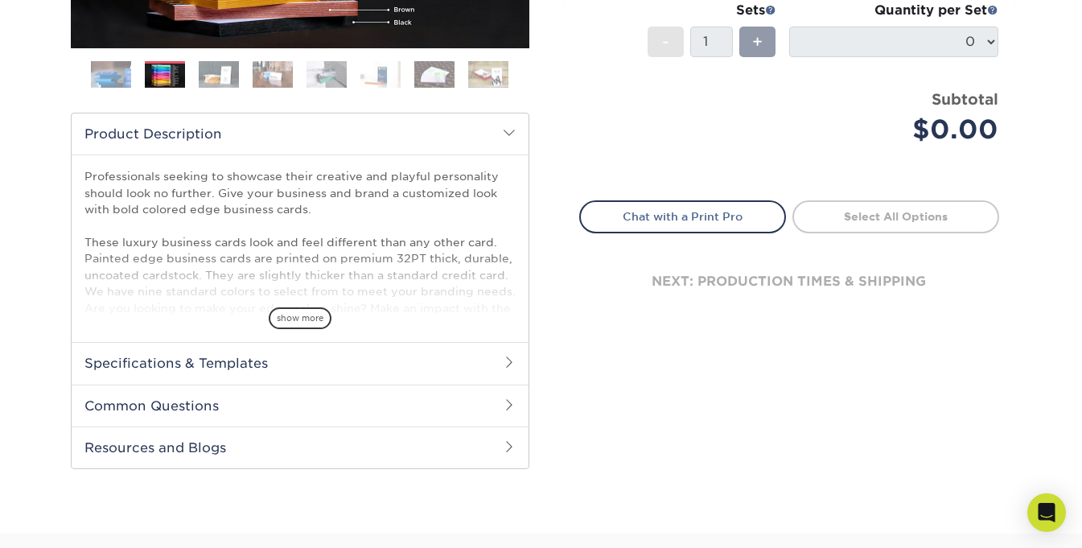
click at [201, 363] on h2 "Specifications & Templates" at bounding box center [300, 363] width 457 height 42
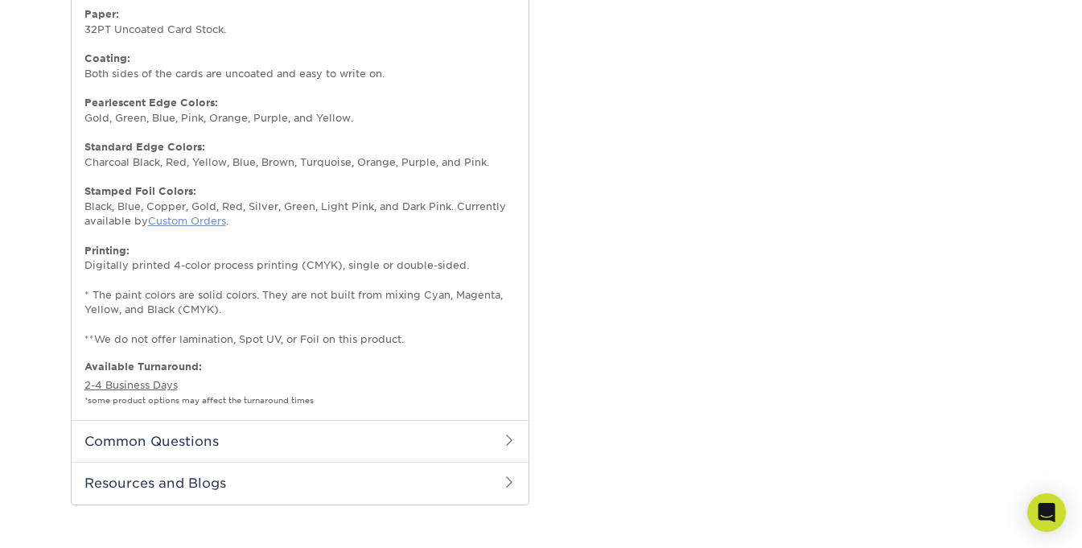
scroll to position [858, 0]
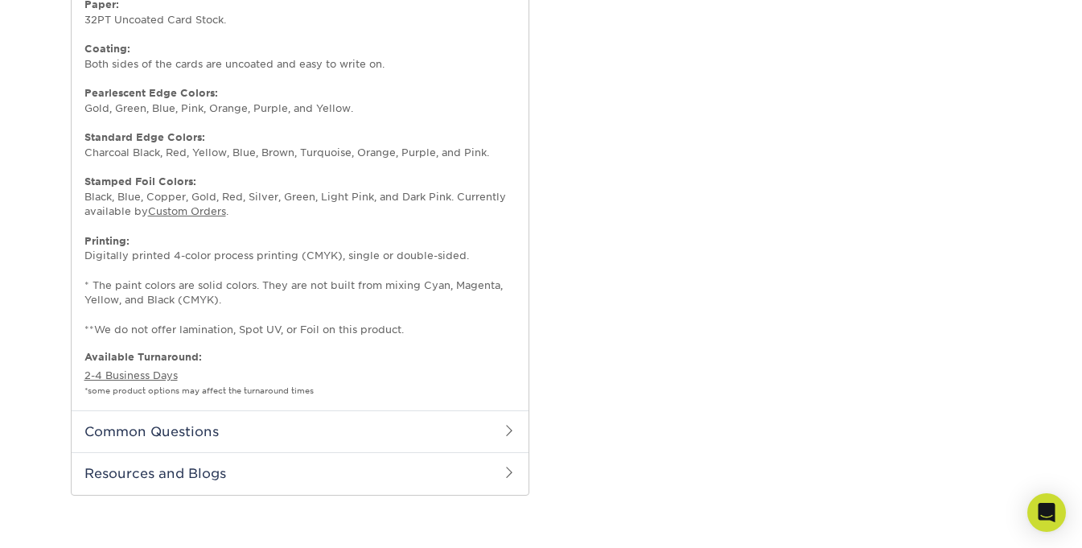
click at [203, 439] on h2 "Common Questions" at bounding box center [300, 431] width 457 height 42
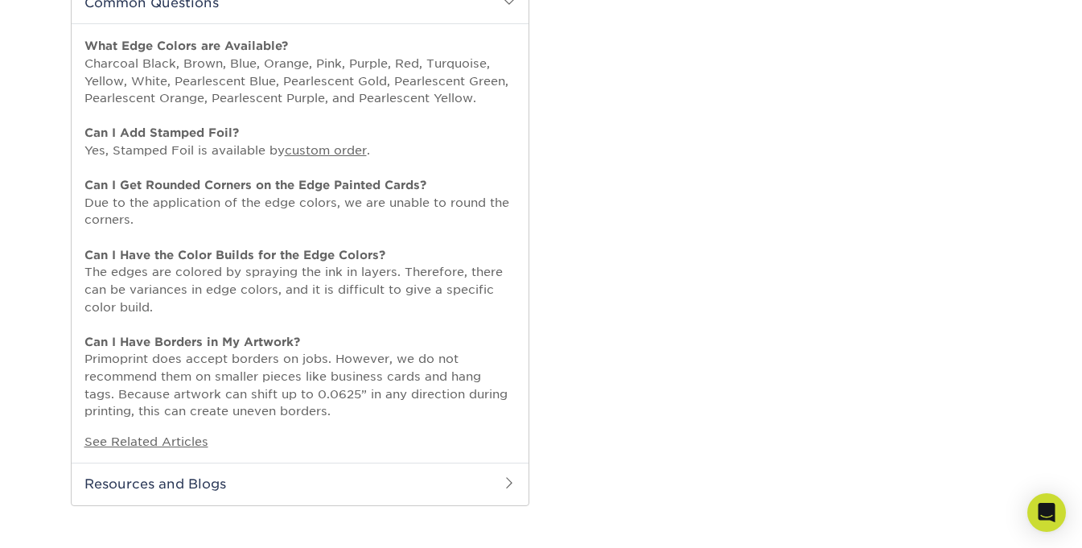
scroll to position [1341, 0]
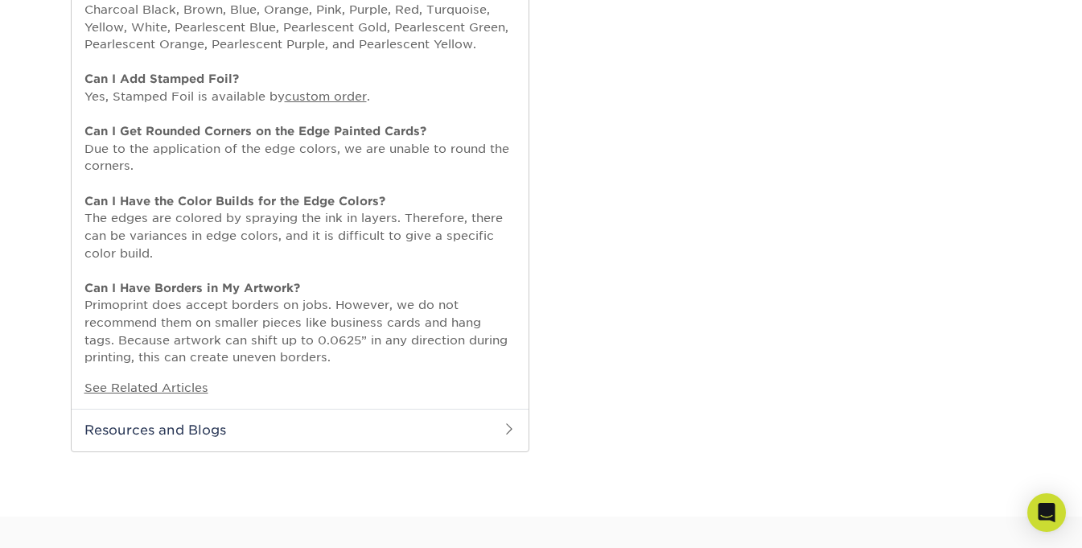
click at [200, 438] on h2 "Resources and Blogs" at bounding box center [300, 430] width 457 height 42
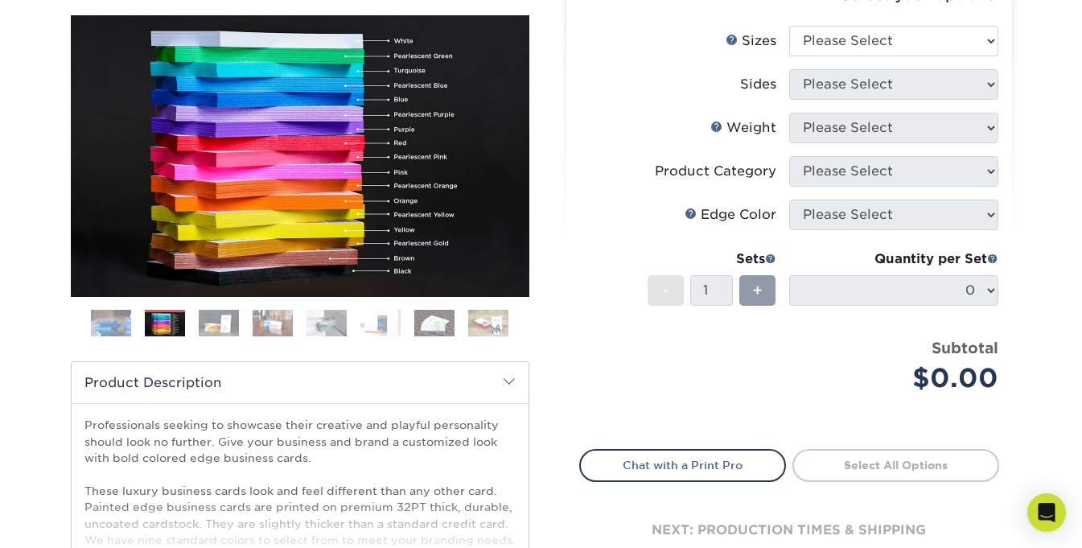
scroll to position [161, 0]
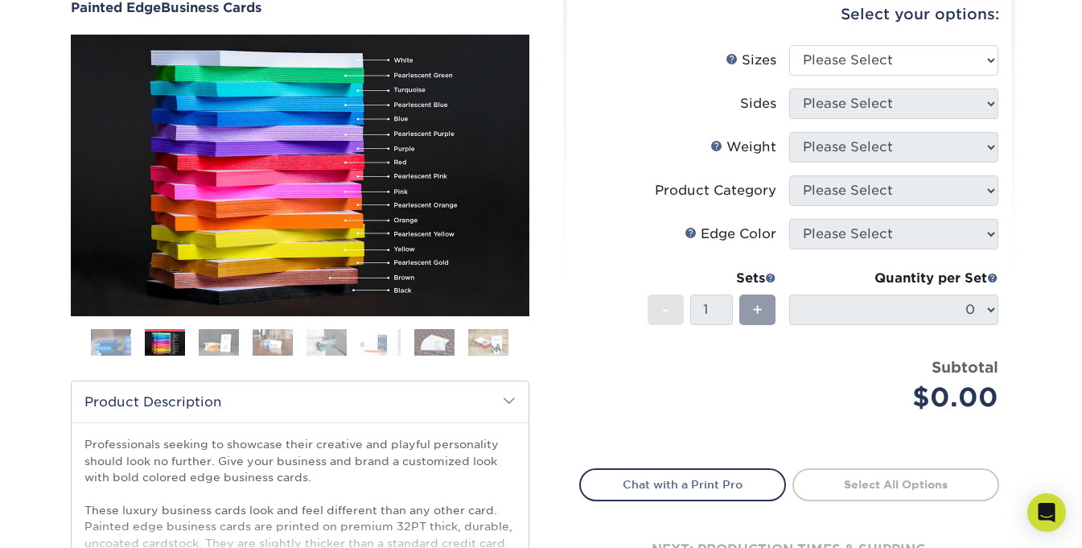
click at [202, 344] on img at bounding box center [219, 342] width 40 height 28
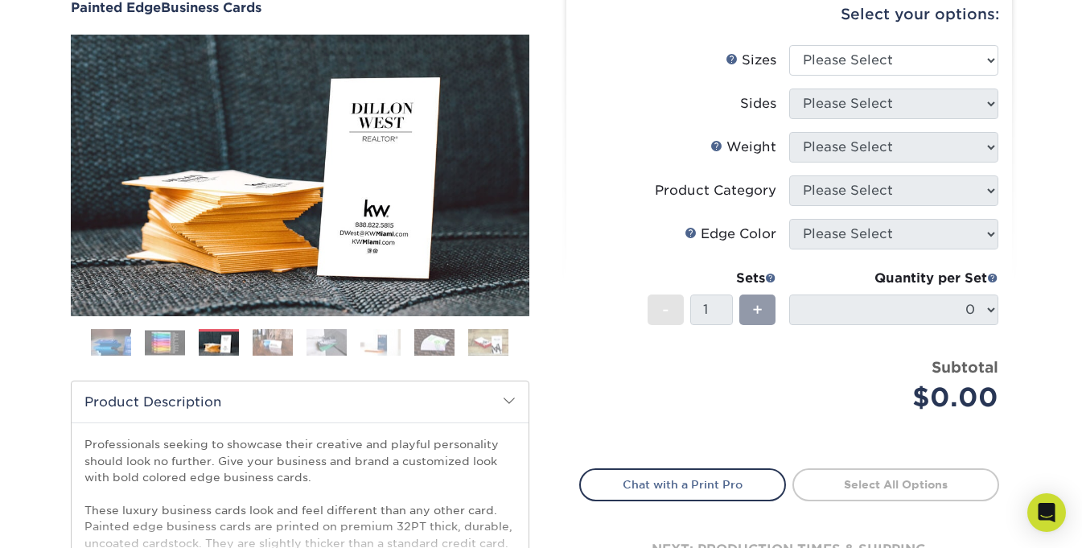
click at [137, 321] on div "Previous" at bounding box center [300, 201] width 459 height 333
click at [118, 334] on img at bounding box center [111, 343] width 40 height 40
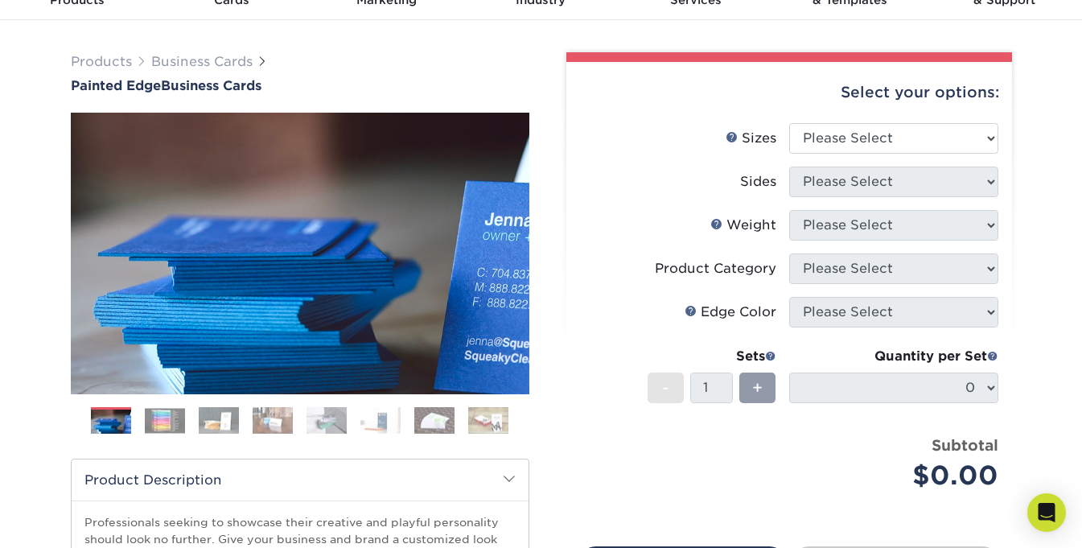
scroll to position [0, 0]
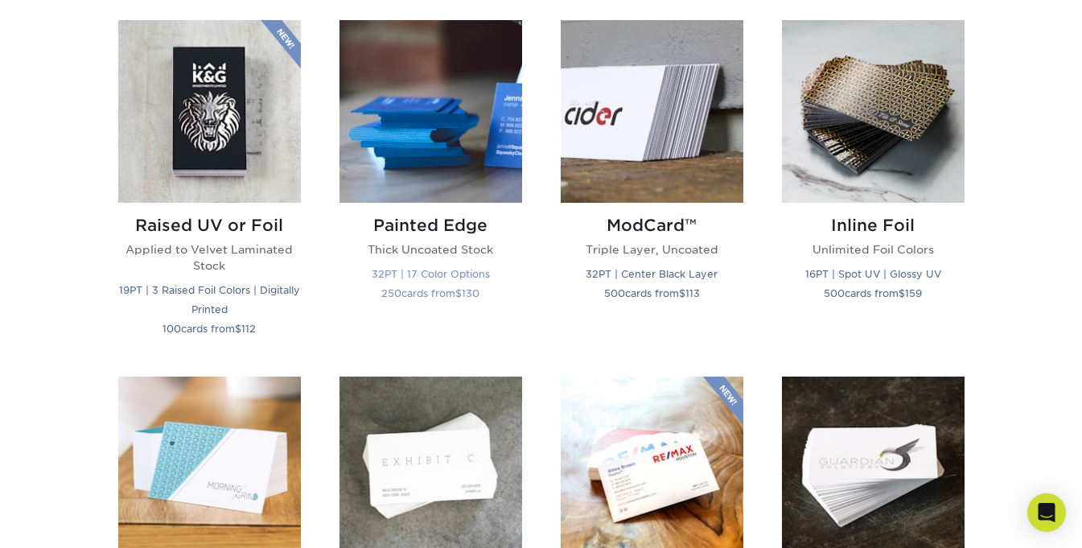
scroll to position [1126, 0]
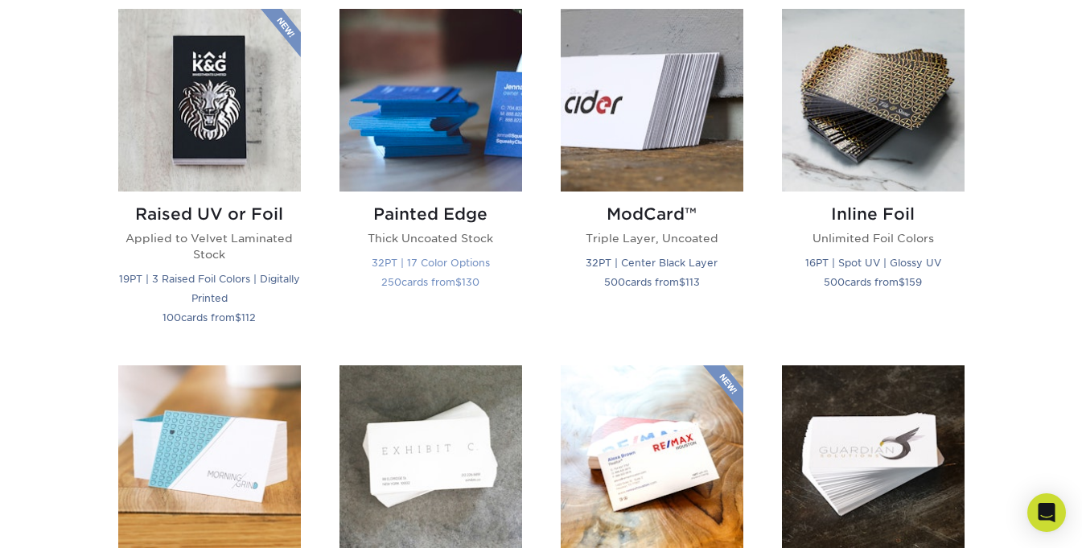
click at [451, 190] on img at bounding box center [431, 100] width 183 height 183
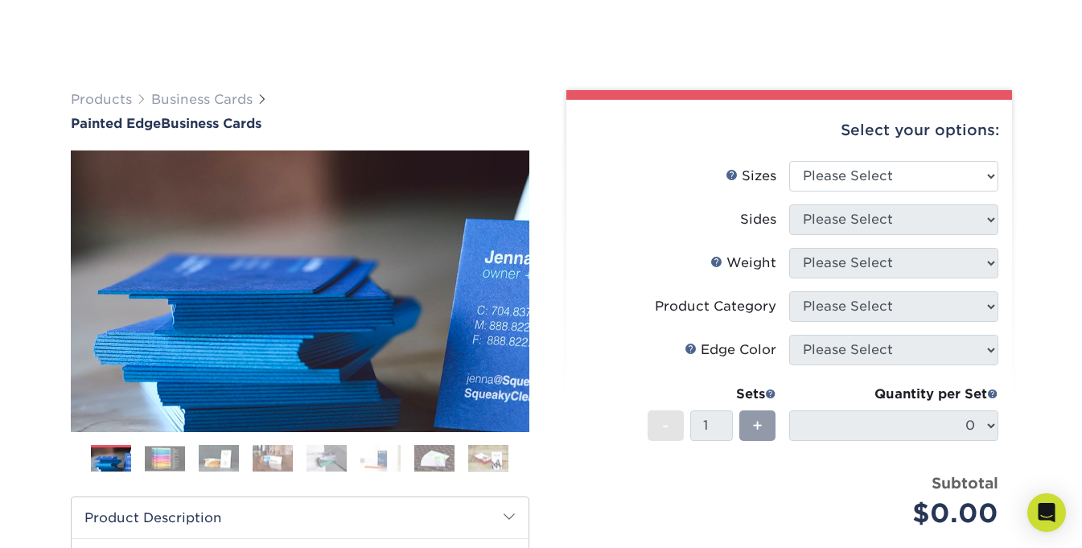
scroll to position [107, 0]
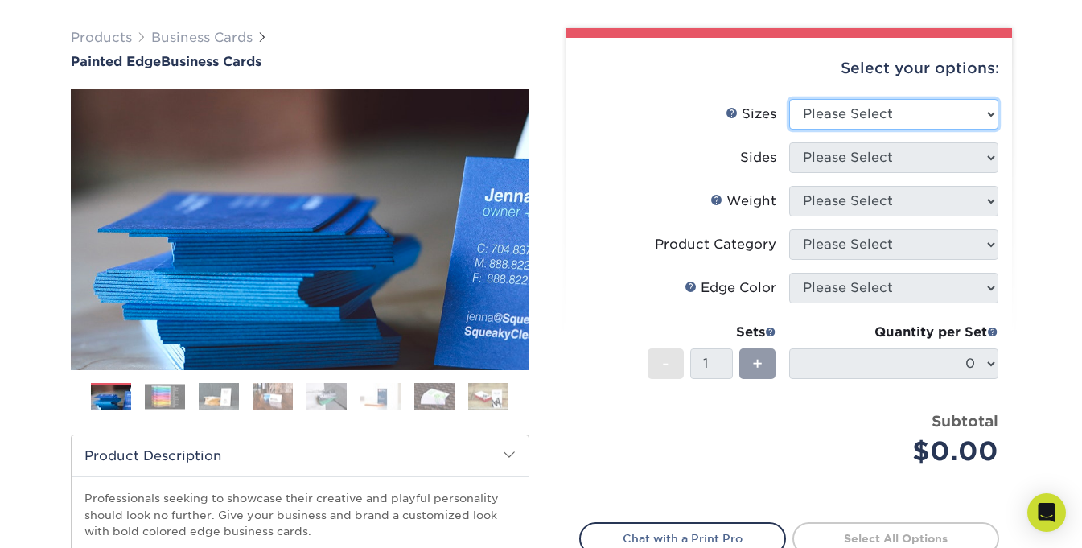
click at [871, 121] on select "Please Select 2" x 3.5" - Standard 2.125" x 3.375" - European 2.5" x 2.5" - Squ…" at bounding box center [893, 114] width 209 height 31
select select "2.00x3.50"
click at [789, 99] on select "Please Select 2" x 3.5" - Standard 2.125" x 3.375" - European 2.5" x 2.5" - Squ…" at bounding box center [893, 114] width 209 height 31
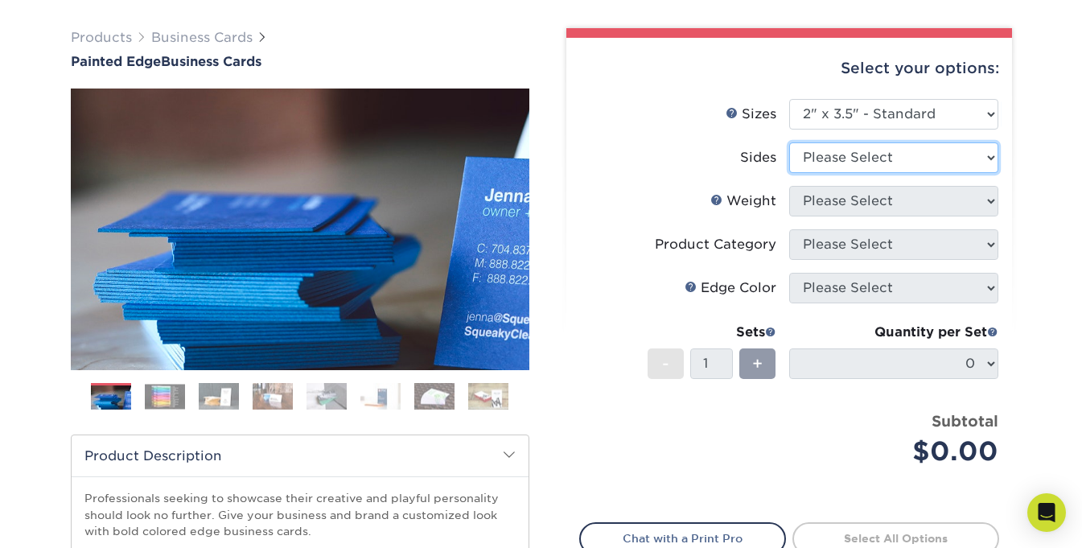
click at [851, 154] on select "Please Select Print Both Sides Print Front Only" at bounding box center [893, 157] width 209 height 31
select select "13abbda7-1d64-4f25-8bb2-c179b224825d"
click at [789, 142] on select "Please Select Print Both Sides Print Front Only" at bounding box center [893, 157] width 209 height 31
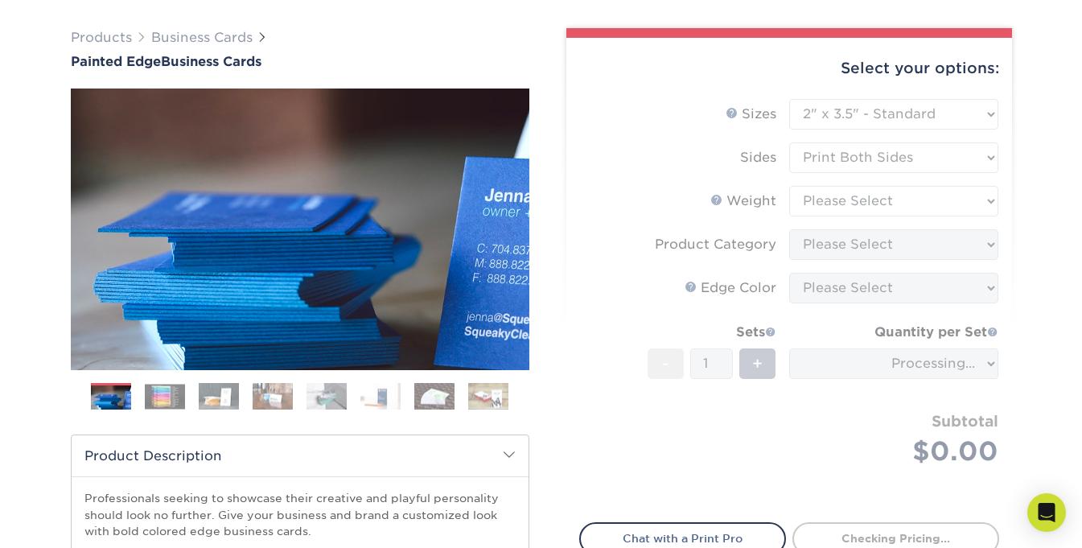
click at [818, 207] on form "Sizes Help Sizes Please Select 2" x 3.5" - Standard 2.125" x 3.375" - European …" at bounding box center [789, 301] width 420 height 405
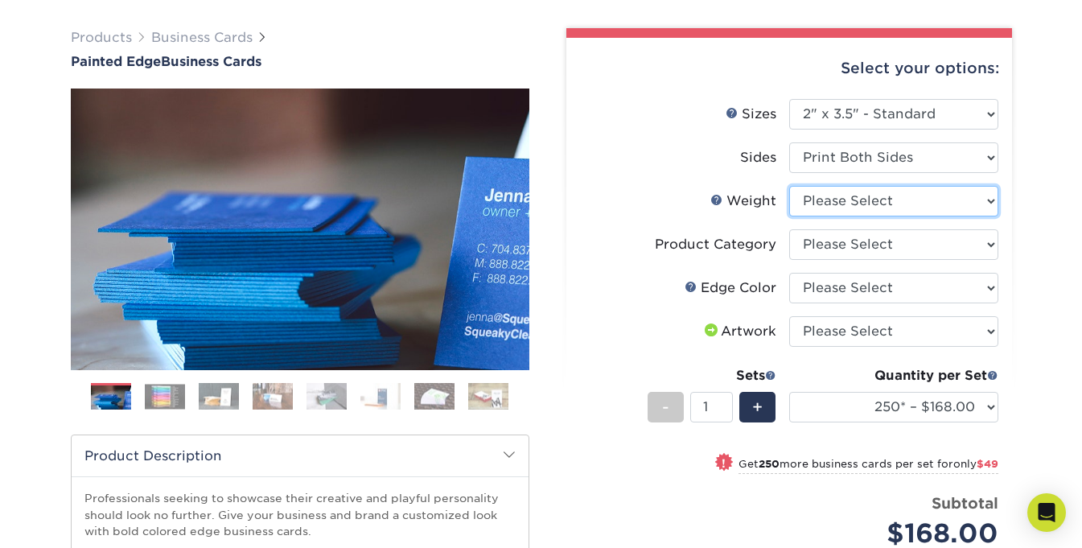
click at [818, 207] on select "Please Select 32PTUC" at bounding box center [893, 201] width 209 height 31
select select "32PTUC"
click at [789, 186] on select "Please Select 32PTUC" at bounding box center [893, 201] width 209 height 31
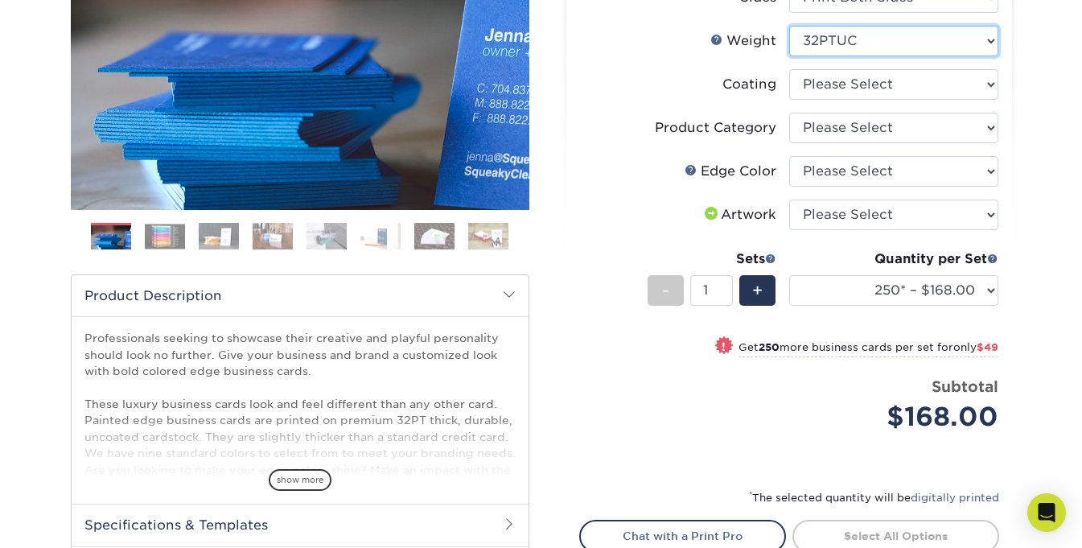
scroll to position [268, 0]
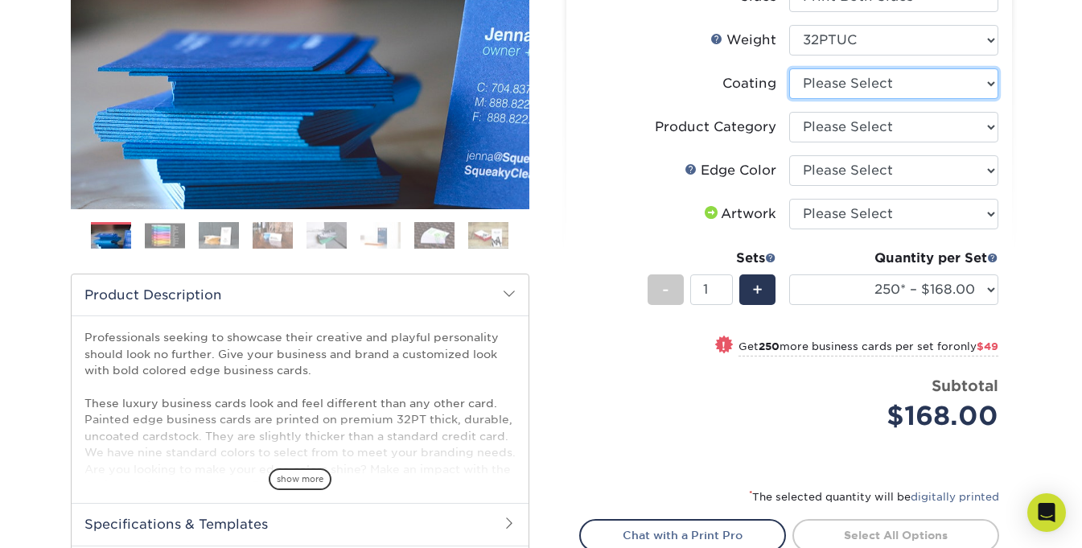
click at [830, 70] on select at bounding box center [893, 83] width 209 height 31
click at [828, 146] on li "Product Category Please Select Business Cards" at bounding box center [789, 133] width 418 height 43
click at [832, 89] on select at bounding box center [893, 83] width 209 height 31
select select "3e7618de-abca-4bda-9f97-8b9129e913d8"
click at [789, 68] on select at bounding box center [893, 83] width 209 height 31
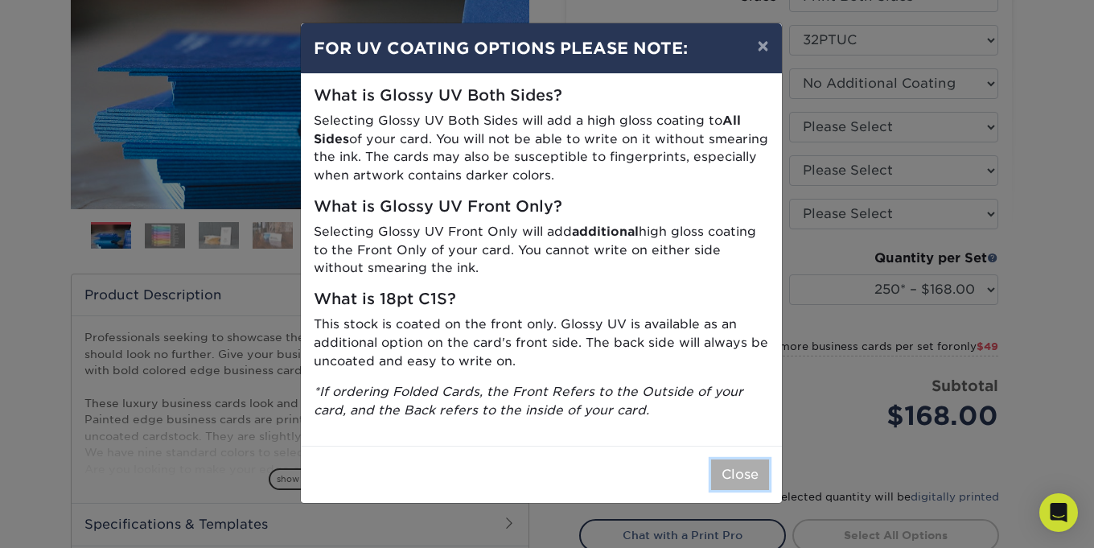
click at [747, 475] on button "Close" at bounding box center [740, 474] width 58 height 31
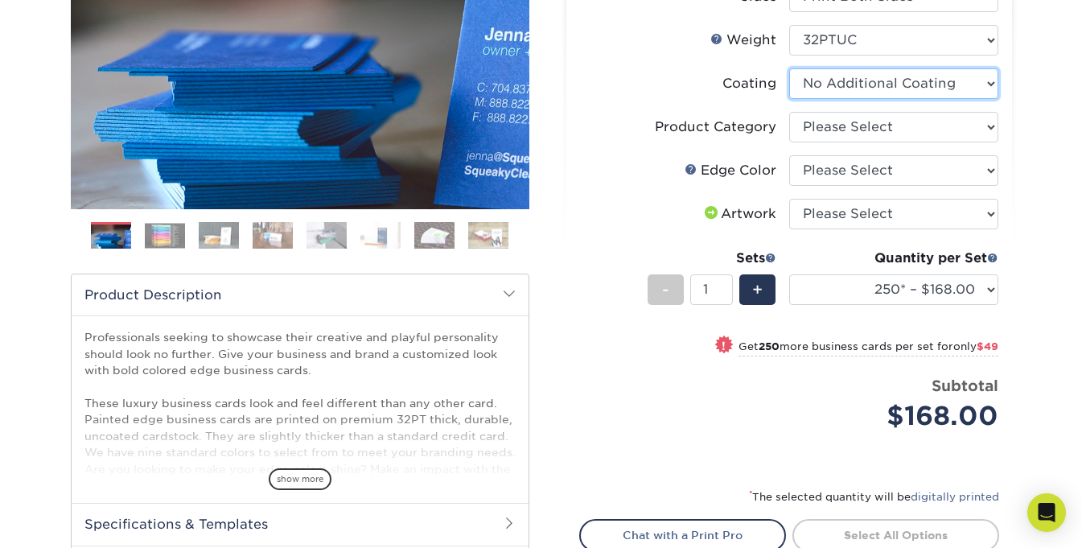
click at [858, 82] on select at bounding box center [893, 83] width 209 height 31
drag, startPoint x: 576, startPoint y: 89, endPoint x: 588, endPoint y: 93, distance: 12.7
click at [576, 89] on div "Select your options: Sizes Help Sizes Please Select 2" x 3.5" - Standard 2.125"…" at bounding box center [789, 269] width 446 height 784
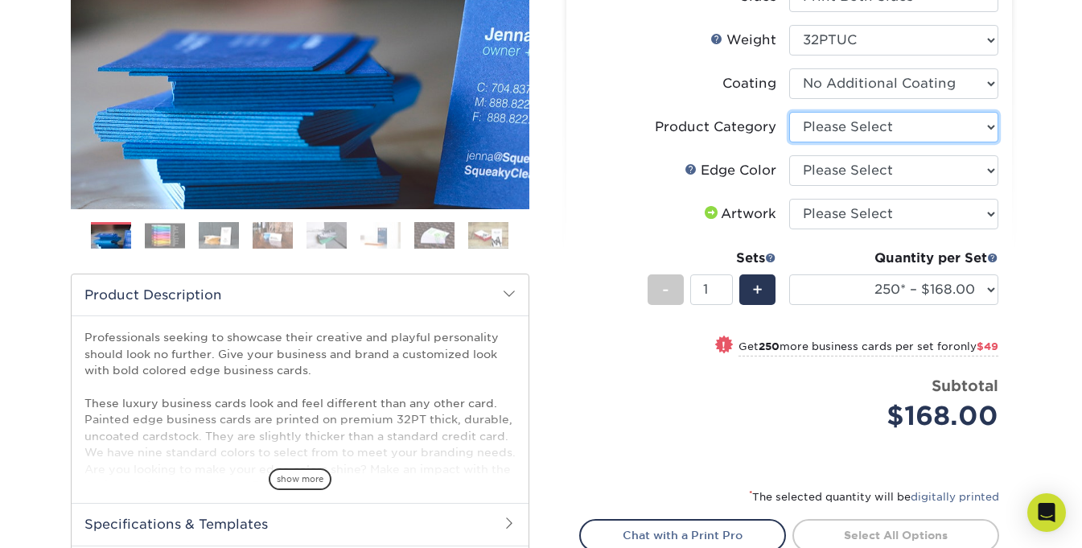
click at [827, 125] on select "Please Select Business Cards" at bounding box center [893, 127] width 209 height 31
select select "3b5148f1-0588-4f88-a218-97bcfdce65c1"
click at [789, 112] on select "Please Select Business Cards" at bounding box center [893, 127] width 209 height 31
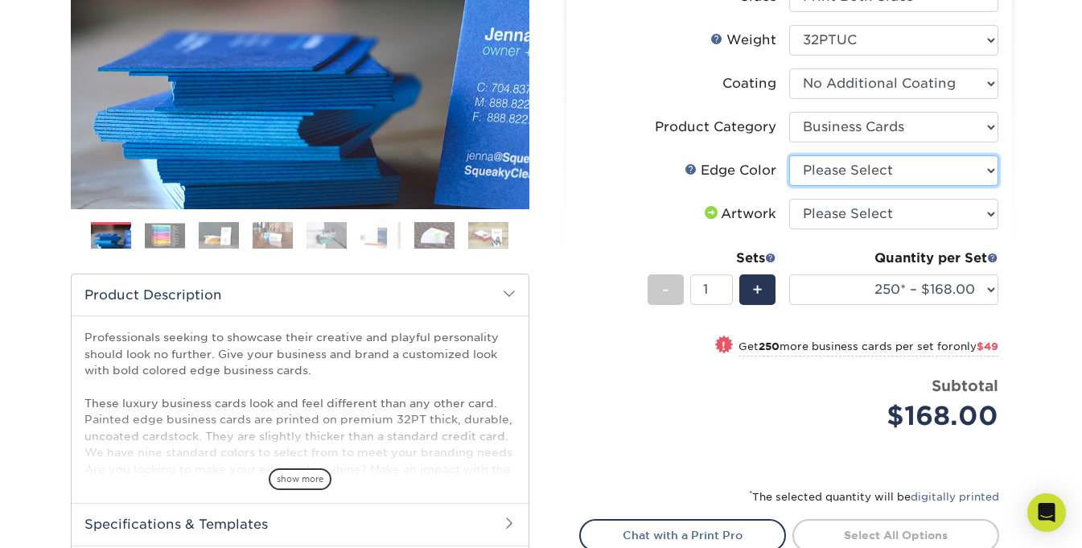
click at [827, 174] on select "Please Select Charcoal Black Brown Blue Pearlescent Blue Pearlescent Gold Pearl…" at bounding box center [893, 170] width 209 height 31
select select "77aecbce-1046-4928-950d-058756e5d349"
click at [789, 155] on select "Please Select Charcoal Black Brown Blue Pearlescent Blue Pearlescent Gold Pearl…" at bounding box center [893, 170] width 209 height 31
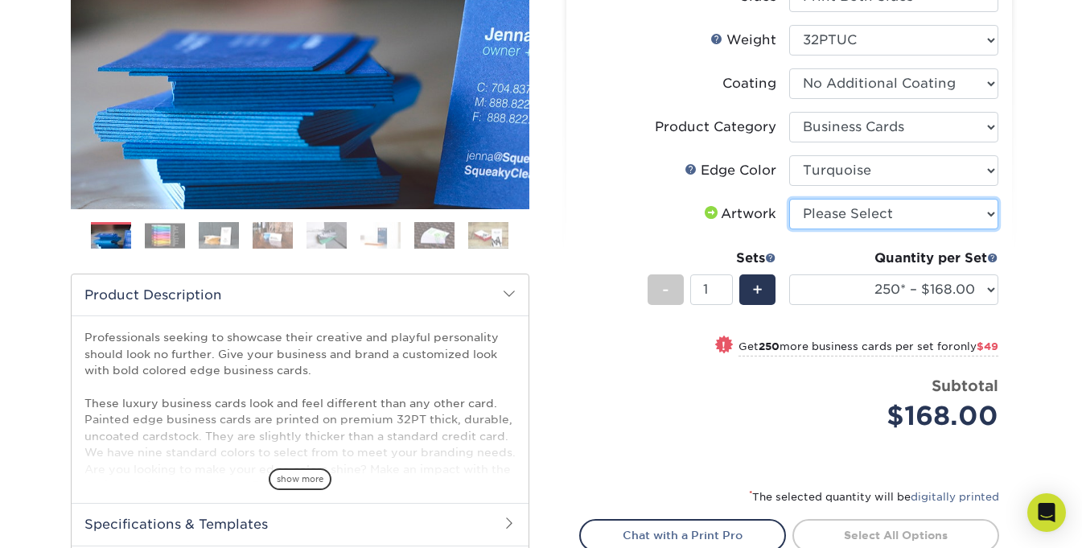
click at [815, 205] on select "Please Select I will upload files I need a design - $100" at bounding box center [893, 214] width 209 height 31
select select "upload"
click at [789, 199] on select "Please Select I will upload files I need a design - $100" at bounding box center [893, 214] width 209 height 31
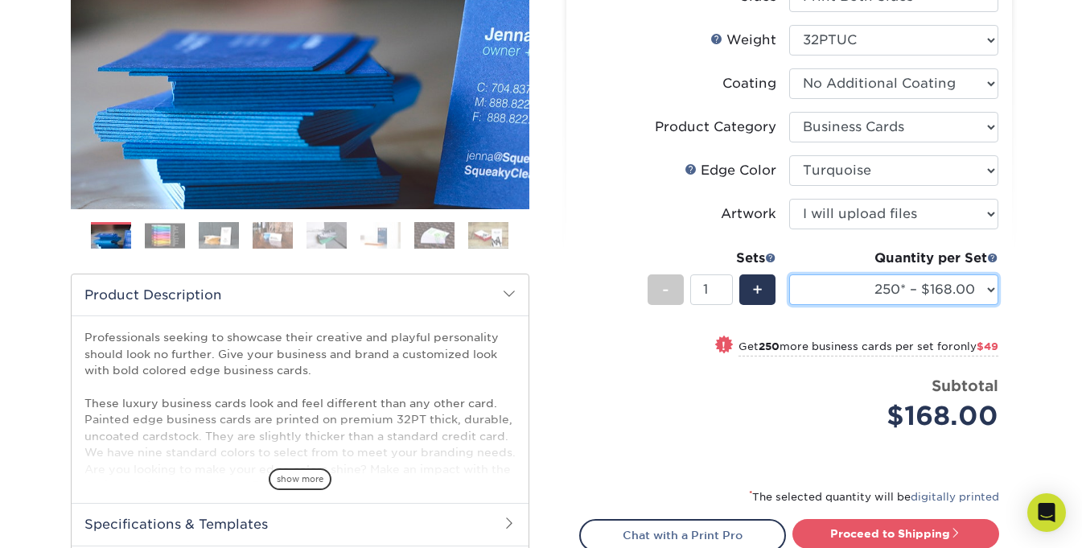
click at [867, 281] on select "250* – $168.00 500* – $217.00 1000* – $339.00" at bounding box center [893, 289] width 209 height 31
select select "500* – $217.00"
click at [789, 274] on select "250* – $168.00 500* – $217.00 1000* – $339.00" at bounding box center [893, 289] width 209 height 31
click at [633, 406] on div "Price per set $217.00" at bounding box center [684, 405] width 209 height 61
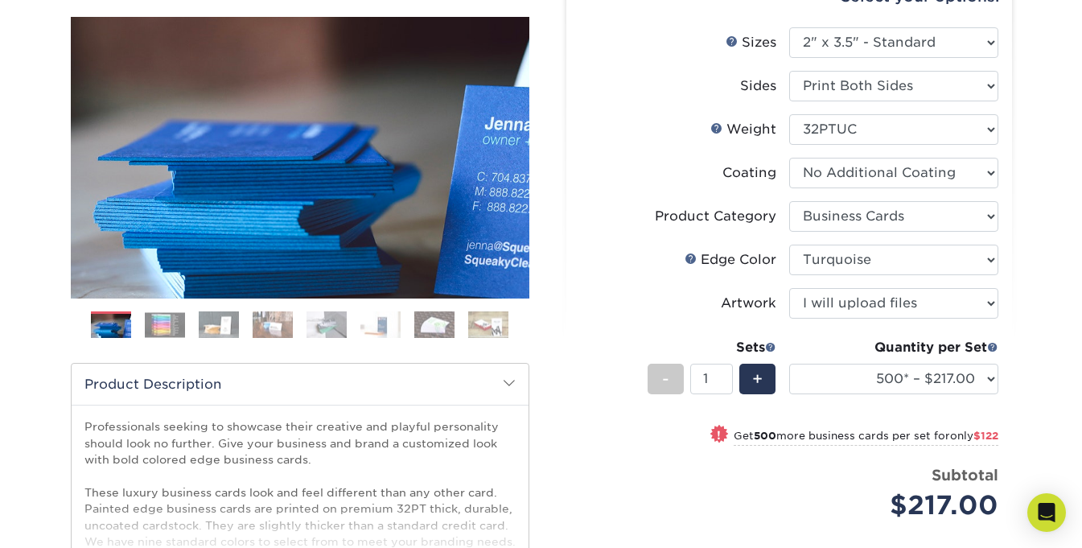
scroll to position [0, 0]
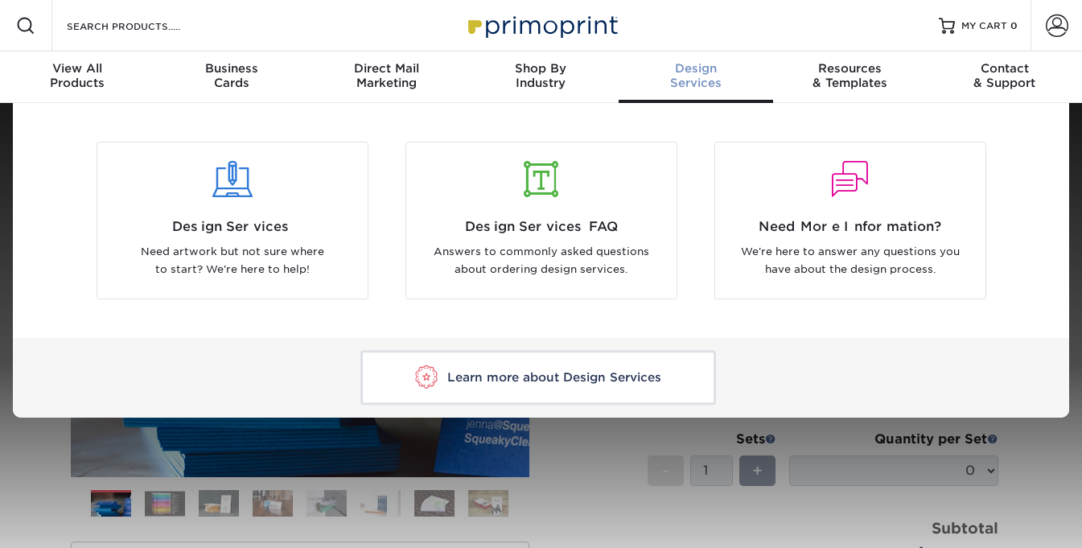
select select "2.00x3.50"
